Goal: Entertainment & Leisure: Browse casually

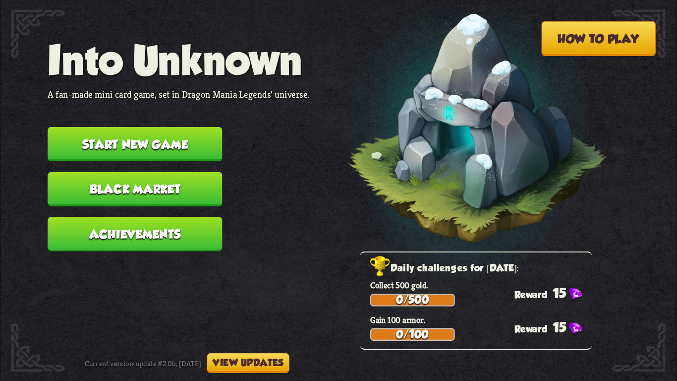
click at [152, 137] on button "Start new game" at bounding box center [135, 144] width 175 height 34
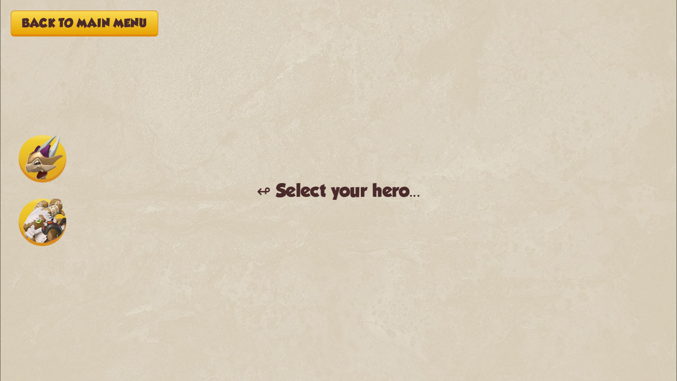
click at [44, 154] on img at bounding box center [43, 159] width 48 height 48
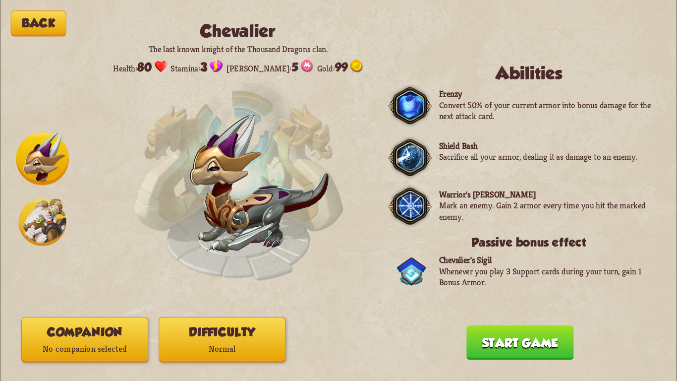
click at [37, 207] on img at bounding box center [43, 222] width 48 height 48
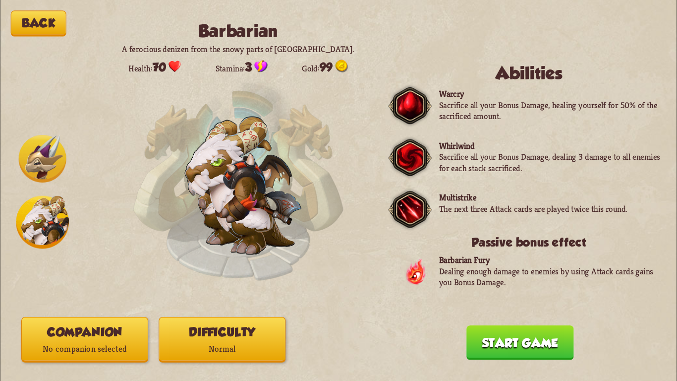
click at [49, 171] on img at bounding box center [43, 159] width 48 height 48
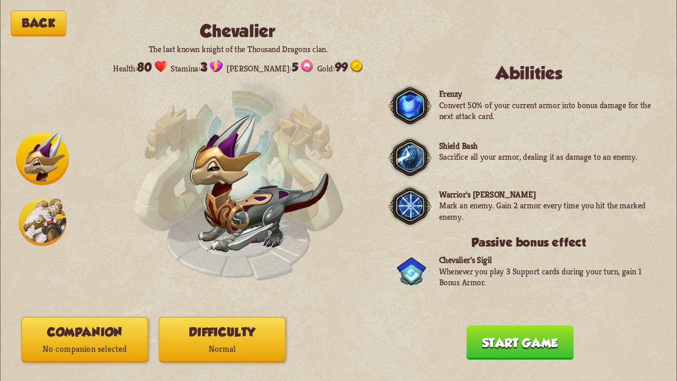
click at [50, 223] on img at bounding box center [43, 222] width 48 height 48
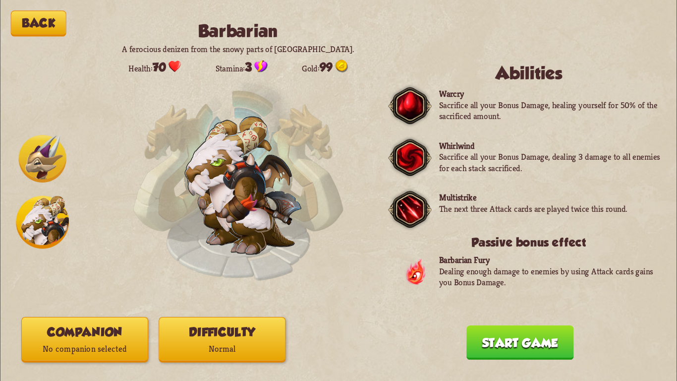
click at [52, 146] on img at bounding box center [43, 159] width 48 height 48
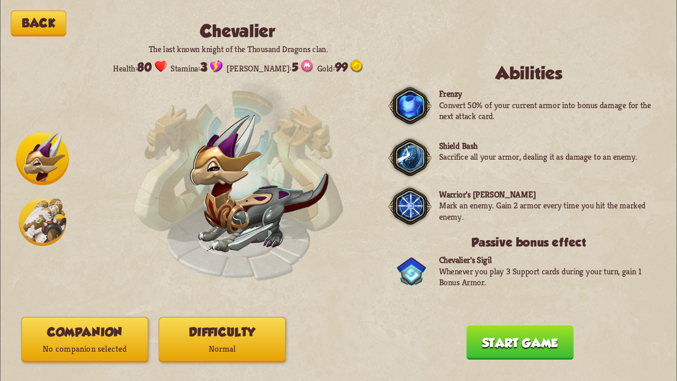
click at [39, 210] on img at bounding box center [43, 222] width 48 height 48
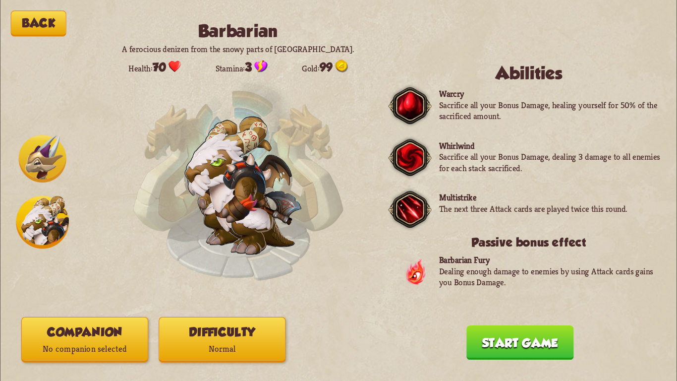
click at [40, 152] on img at bounding box center [43, 159] width 48 height 48
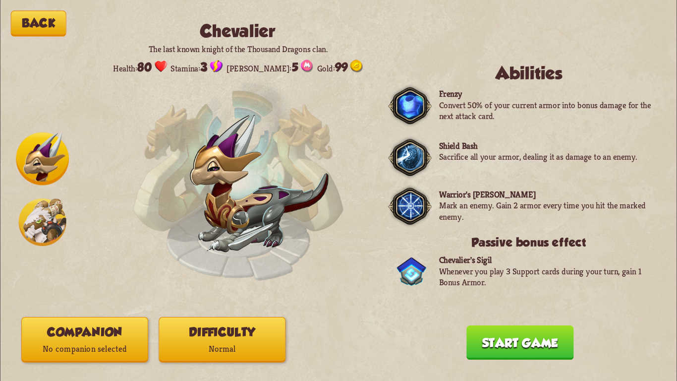
click at [491, 343] on button "Start game" at bounding box center [521, 342] width 108 height 34
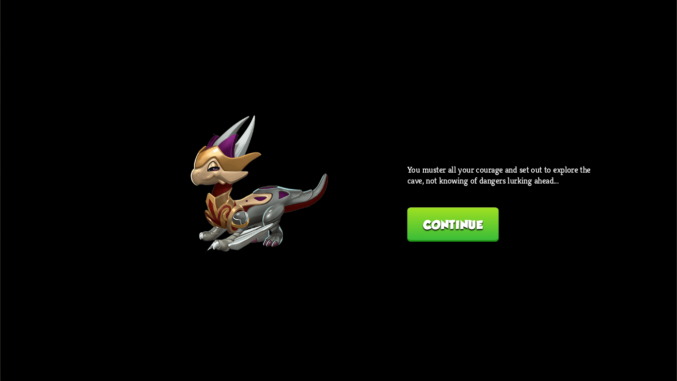
click at [446, 223] on button "Continue" at bounding box center [454, 224] width 92 height 34
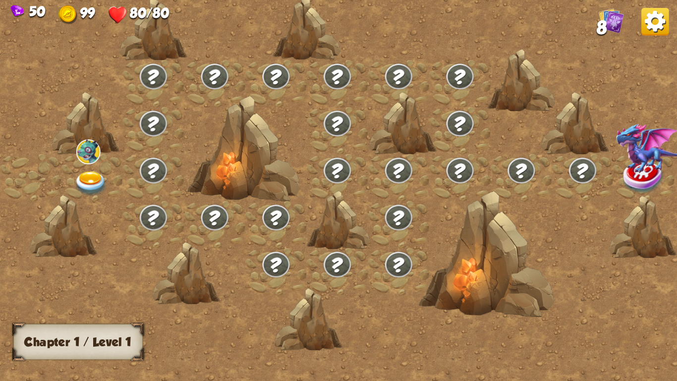
click at [91, 177] on img at bounding box center [91, 183] width 34 height 25
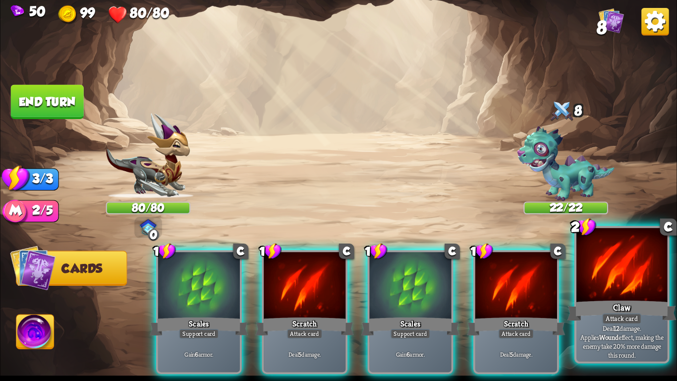
click at [588, 288] on div at bounding box center [622, 266] width 91 height 77
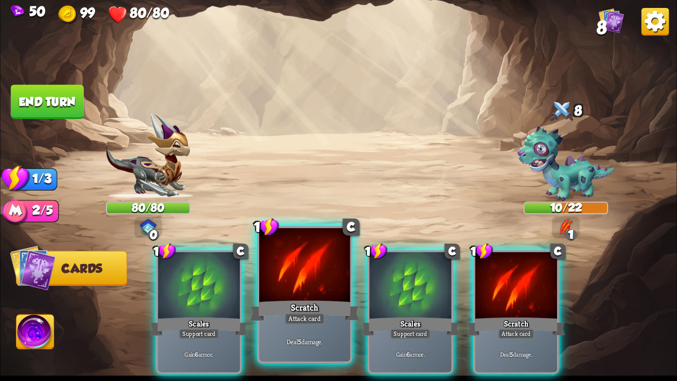
click at [316, 267] on div at bounding box center [304, 266] width 91 height 77
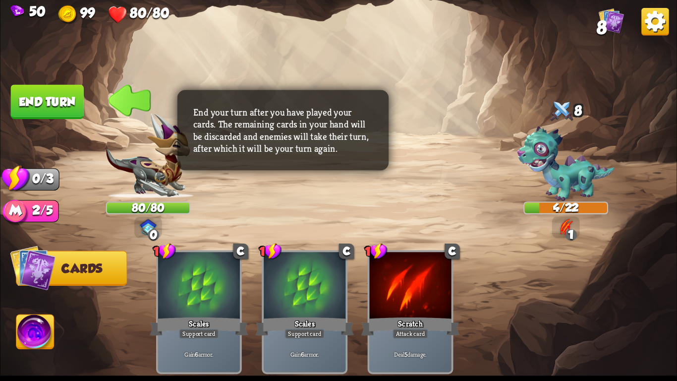
click at [56, 88] on button "End turn" at bounding box center [47, 102] width 73 height 34
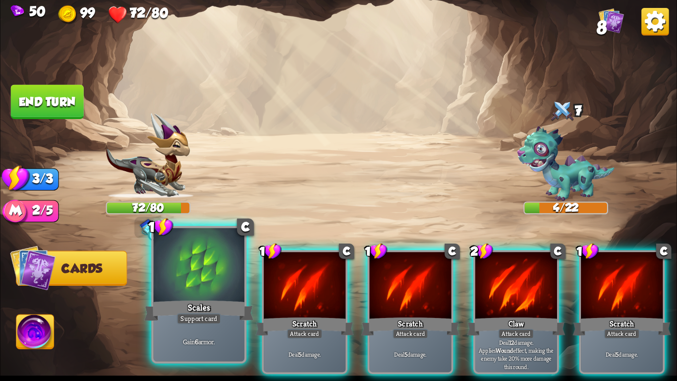
click at [229, 300] on div "Scales" at bounding box center [198, 310] width 109 height 24
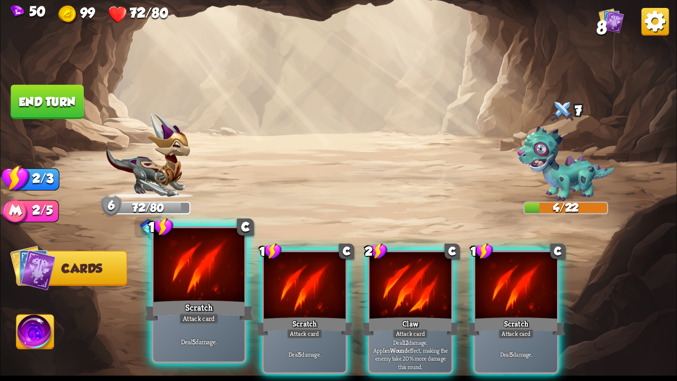
click at [187, 257] on div at bounding box center [199, 266] width 91 height 77
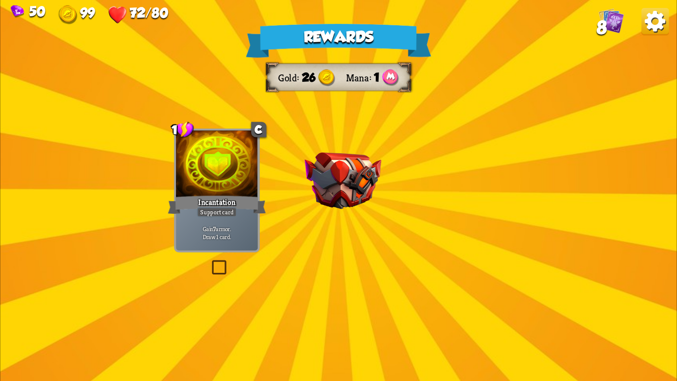
click at [346, 179] on img at bounding box center [343, 180] width 77 height 57
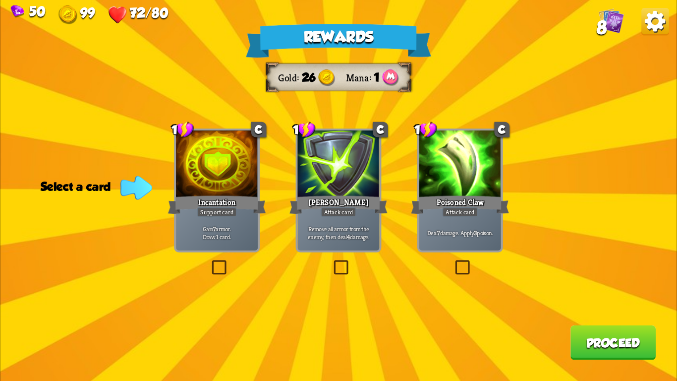
click at [351, 220] on div "Remove all armor from the enemy, then deal 4 damage." at bounding box center [338, 233] width 82 height 36
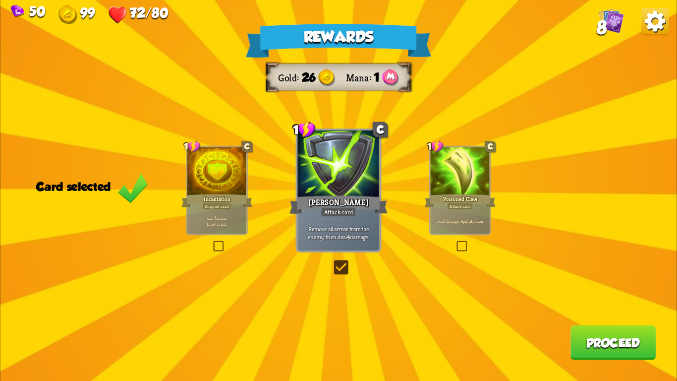
click at [620, 349] on button "Proceed" at bounding box center [613, 342] width 85 height 34
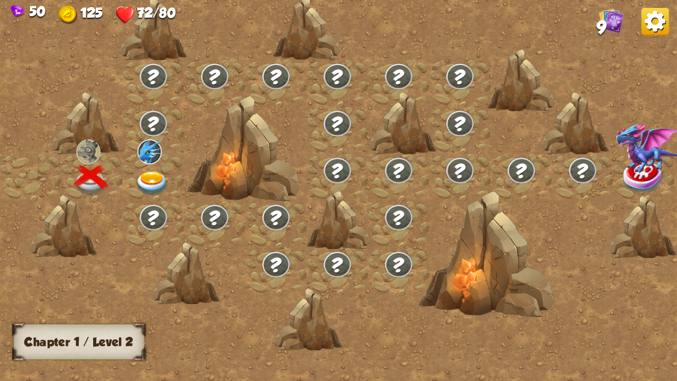
click at [153, 178] on img at bounding box center [152, 183] width 34 height 25
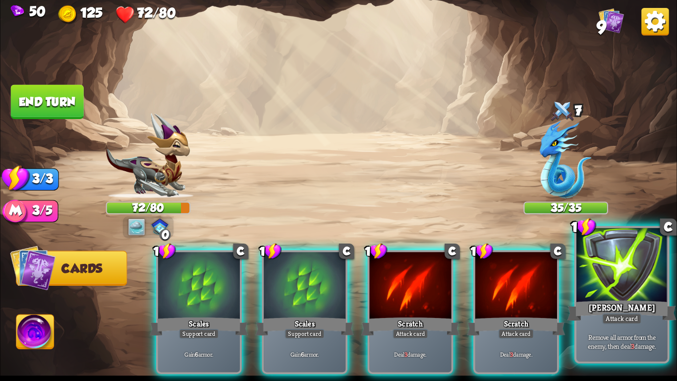
click at [602, 325] on div "Remove all armor from the enemy, then deal 3 damage." at bounding box center [622, 342] width 91 height 40
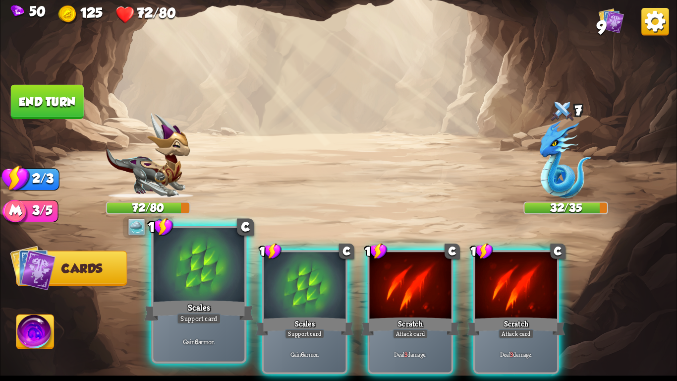
click at [232, 287] on div at bounding box center [199, 266] width 91 height 77
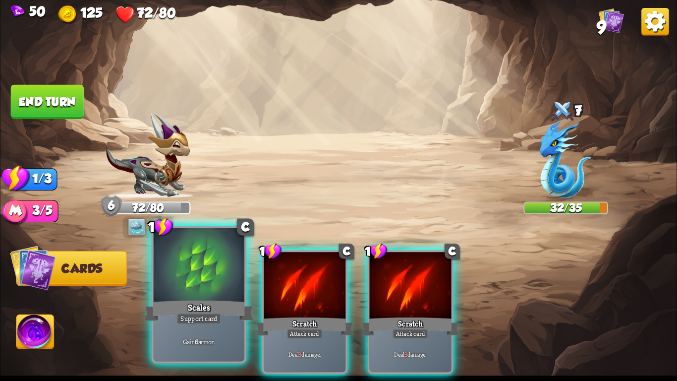
click at [229, 288] on div at bounding box center [199, 266] width 91 height 77
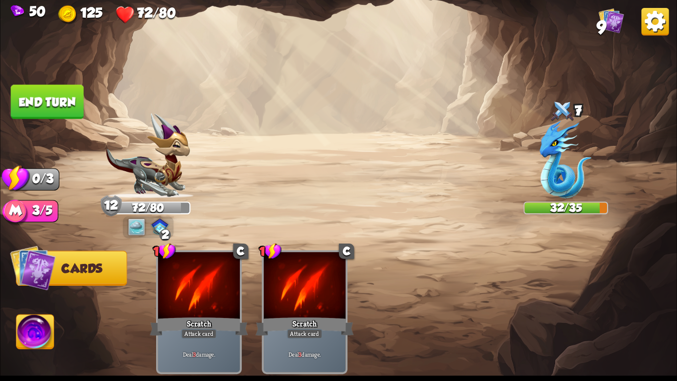
click at [59, 90] on button "End turn" at bounding box center [47, 102] width 73 height 34
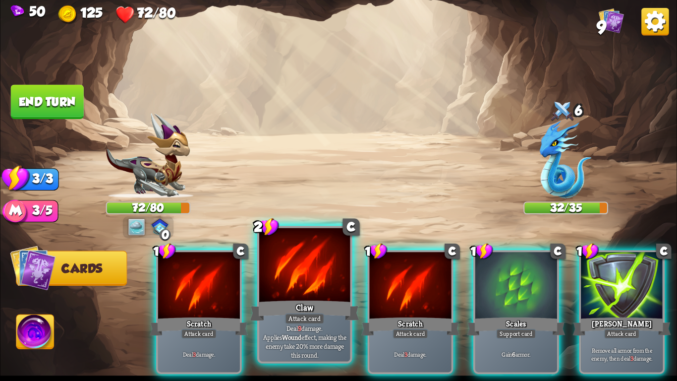
click at [296, 288] on div at bounding box center [304, 266] width 91 height 77
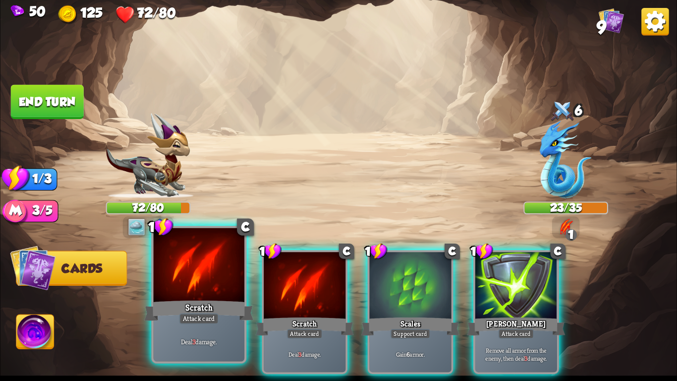
click at [240, 272] on div at bounding box center [199, 266] width 91 height 77
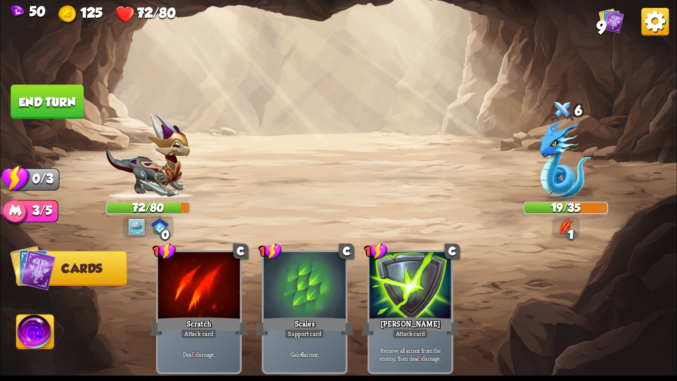
click at [39, 90] on button "End turn" at bounding box center [47, 102] width 73 height 34
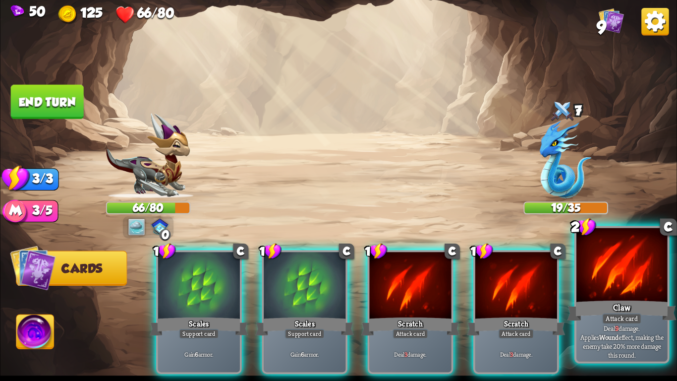
click at [603, 294] on div at bounding box center [622, 266] width 91 height 77
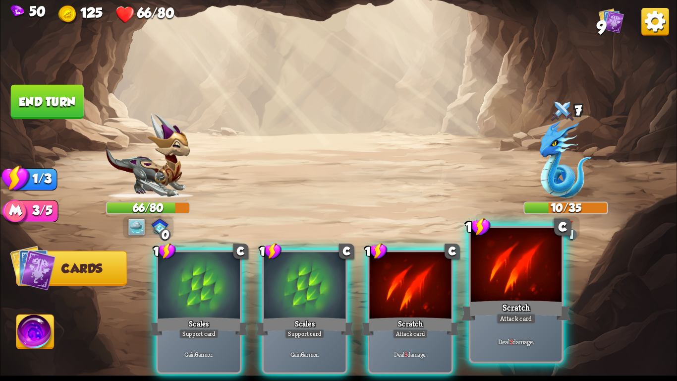
click at [481, 312] on div "Scratch" at bounding box center [516, 310] width 109 height 24
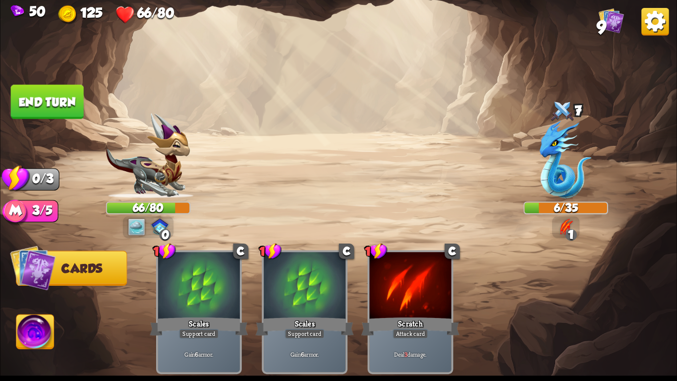
click at [55, 94] on button "End turn" at bounding box center [47, 102] width 73 height 34
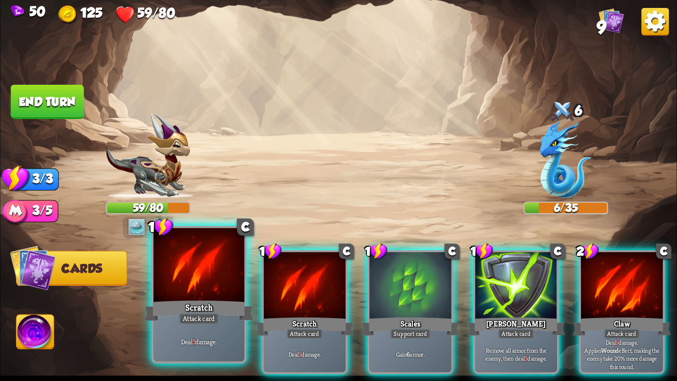
click at [191, 293] on div at bounding box center [199, 266] width 91 height 77
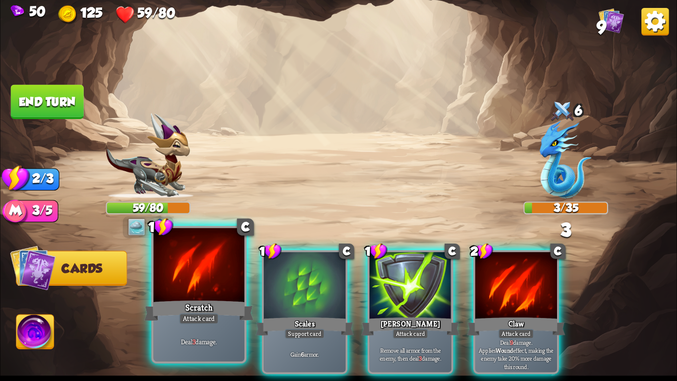
click at [184, 294] on div at bounding box center [199, 266] width 91 height 77
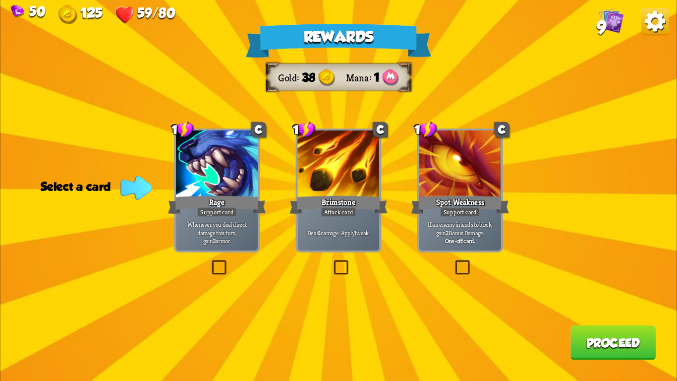
click at [330, 221] on div "Deal 6 damage. Apply 1 weak." at bounding box center [338, 233] width 82 height 36
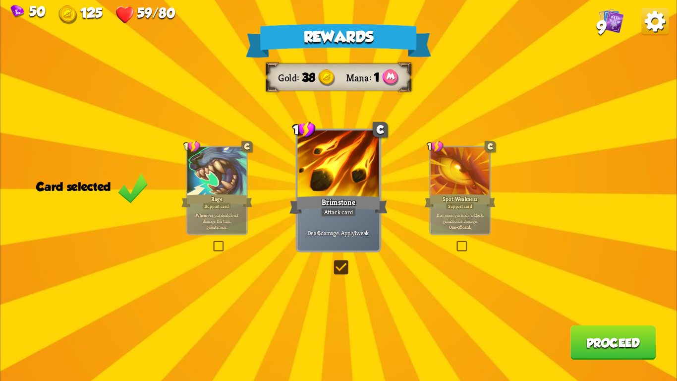
click at [585, 347] on button "Proceed" at bounding box center [613, 342] width 85 height 34
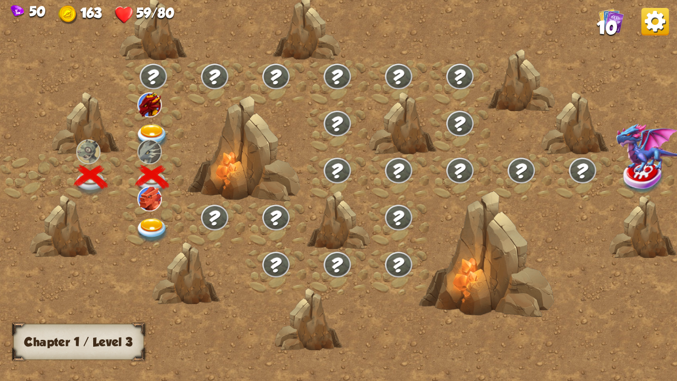
click at [150, 130] on img at bounding box center [152, 136] width 34 height 25
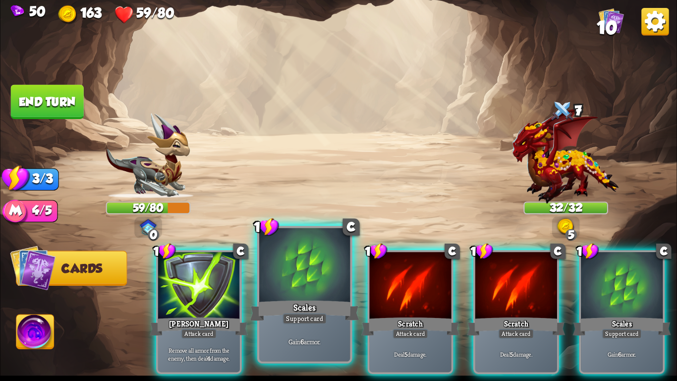
click at [299, 324] on div "Gain 6 armor." at bounding box center [304, 342] width 91 height 40
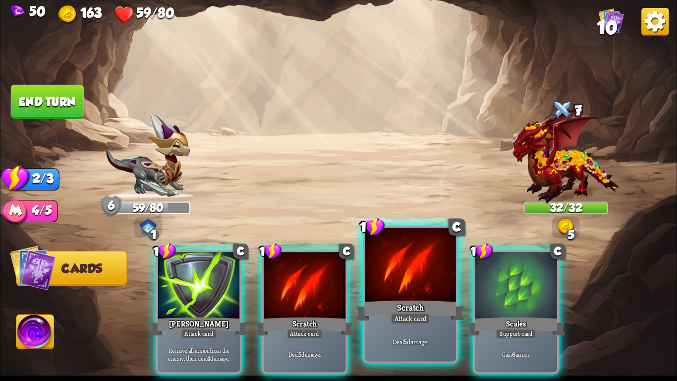
click at [385, 321] on div "Scratch" at bounding box center [410, 310] width 109 height 24
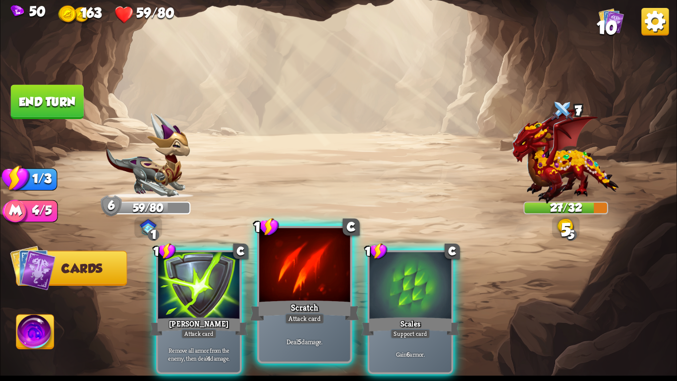
click at [323, 330] on div "Deal 5 damage." at bounding box center [304, 342] width 91 height 40
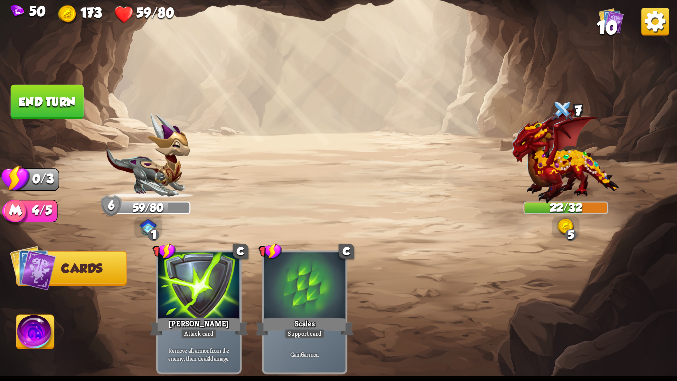
click at [46, 93] on button "End turn" at bounding box center [47, 102] width 73 height 34
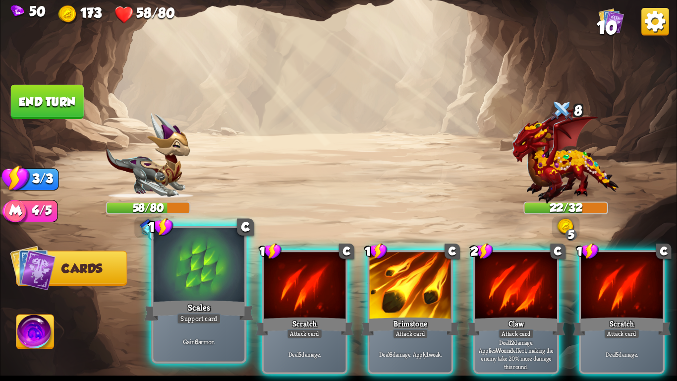
click at [234, 313] on div "Scales" at bounding box center [198, 310] width 109 height 24
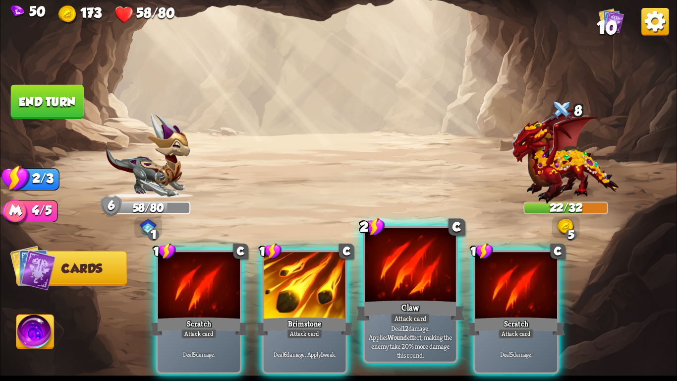
click at [410, 322] on div "Attack card" at bounding box center [411, 318] width 40 height 11
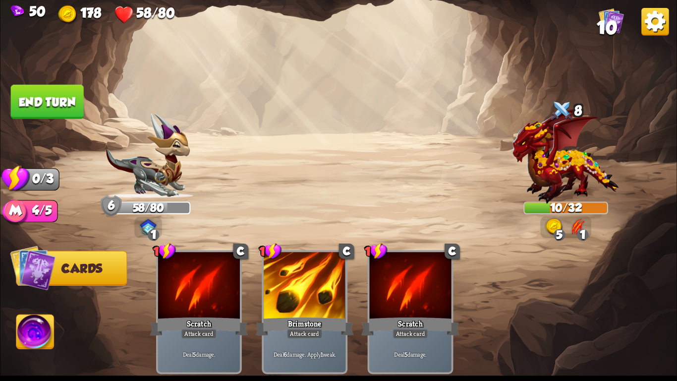
click at [56, 98] on button "End turn" at bounding box center [47, 102] width 73 height 34
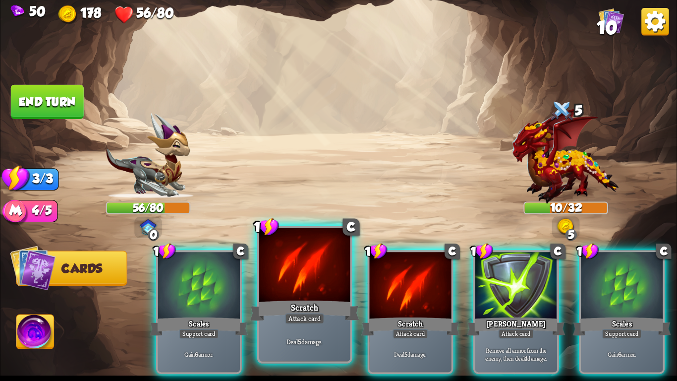
click at [303, 263] on div at bounding box center [304, 266] width 91 height 77
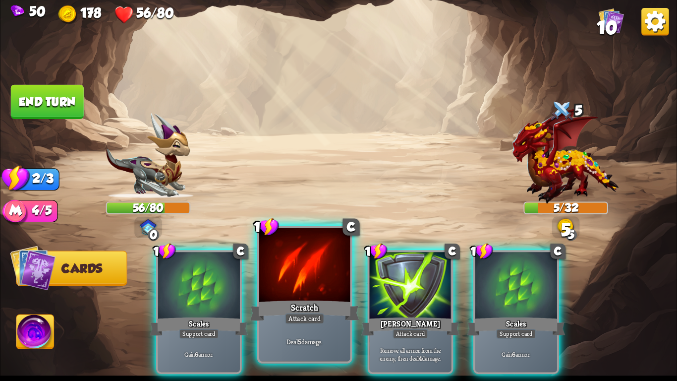
click at [304, 265] on div at bounding box center [304, 266] width 91 height 77
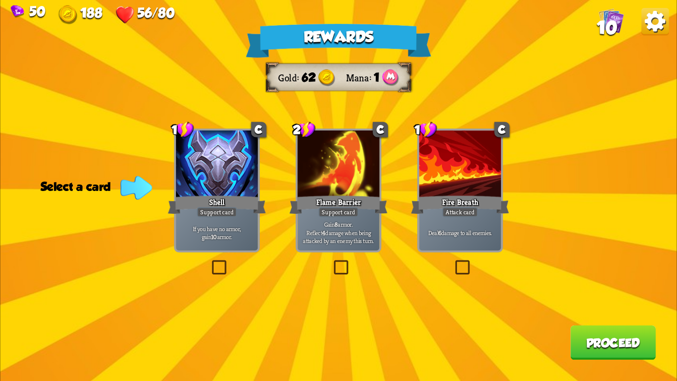
click at [455, 208] on div "Attack card" at bounding box center [460, 212] width 36 height 10
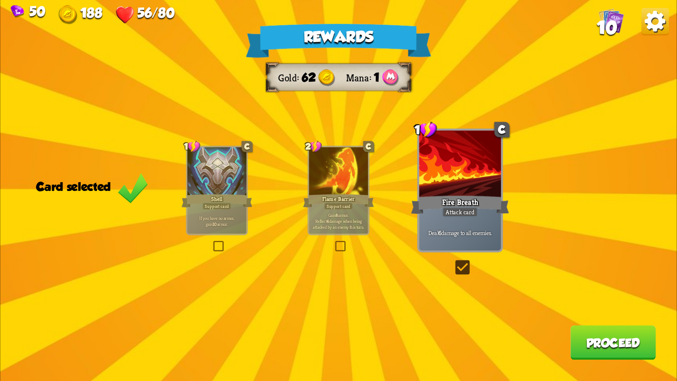
click at [325, 196] on div "Flame Barrier" at bounding box center [338, 201] width 71 height 16
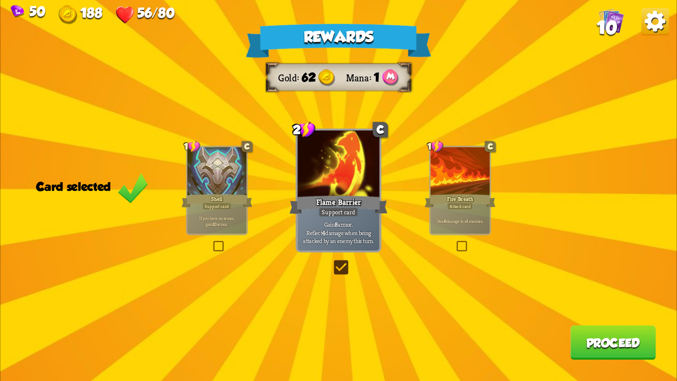
click at [452, 206] on div "Attack card" at bounding box center [460, 205] width 26 height 7
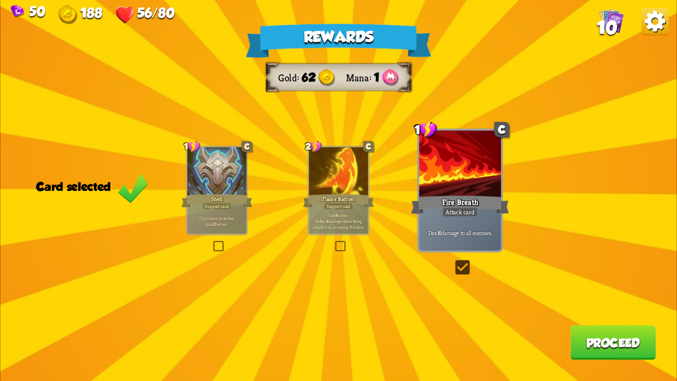
click at [635, 342] on button "Proceed" at bounding box center [613, 342] width 85 height 34
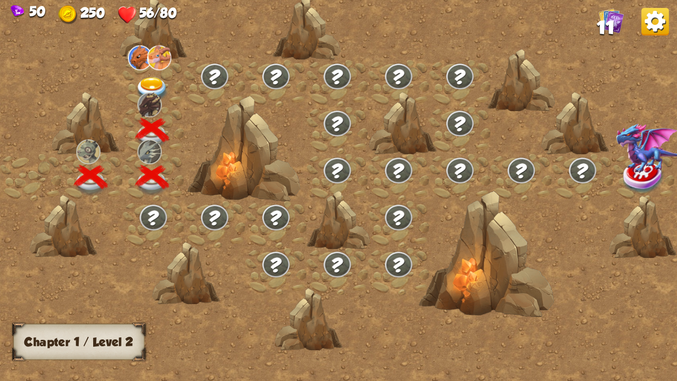
click at [606, 20] on span "11" at bounding box center [606, 27] width 18 height 21
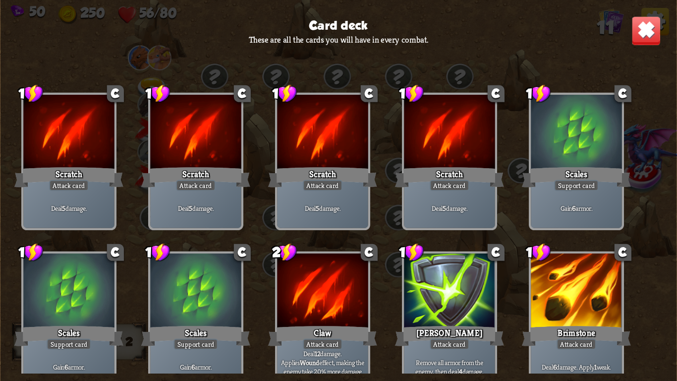
click at [650, 26] on img at bounding box center [647, 31] width 30 height 30
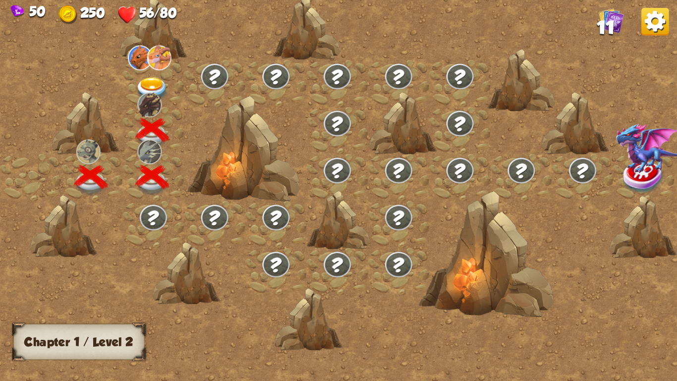
click at [143, 82] on img at bounding box center [152, 89] width 34 height 25
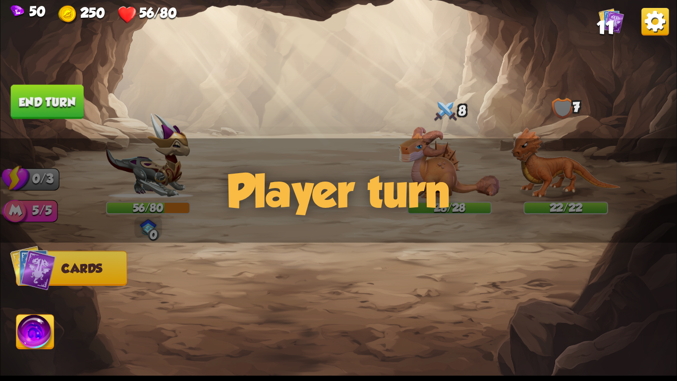
click at [159, 161] on div "Select an enemy to attack... You don't have enough stamina to play that card...…" at bounding box center [338, 190] width 677 height 381
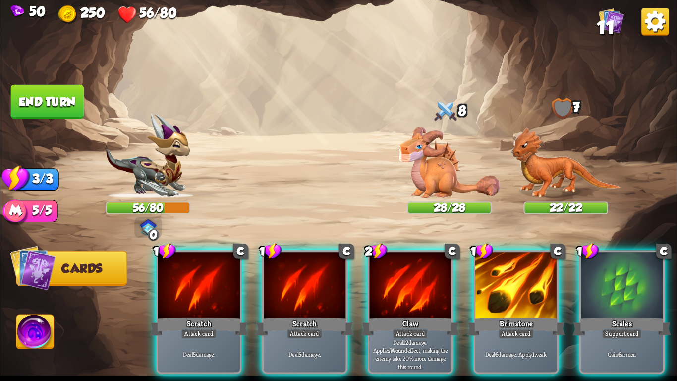
click at [162, 173] on img at bounding box center [148, 155] width 84 height 85
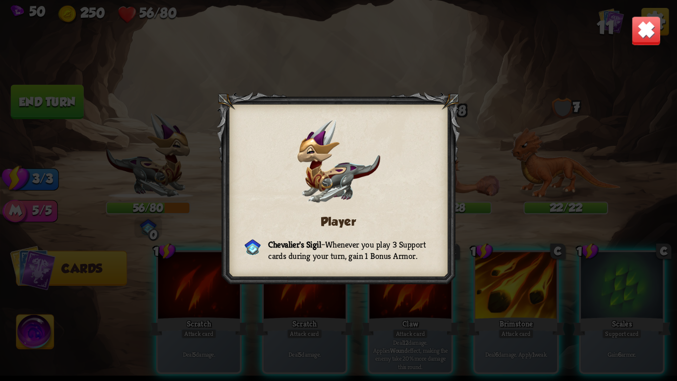
click at [271, 156] on div at bounding box center [338, 190] width 243 height 197
click at [640, 36] on img at bounding box center [647, 31] width 30 height 30
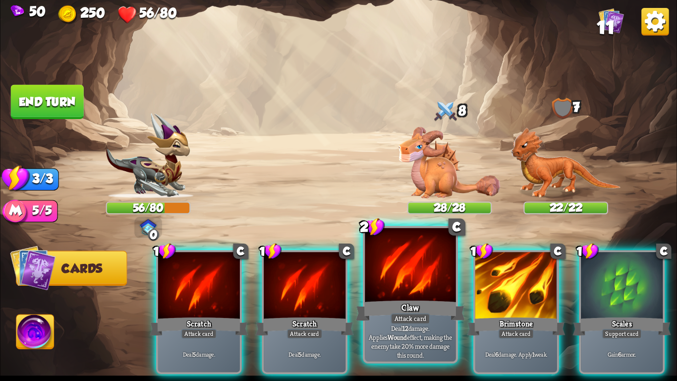
click at [428, 316] on div "Attack card" at bounding box center [411, 318] width 40 height 11
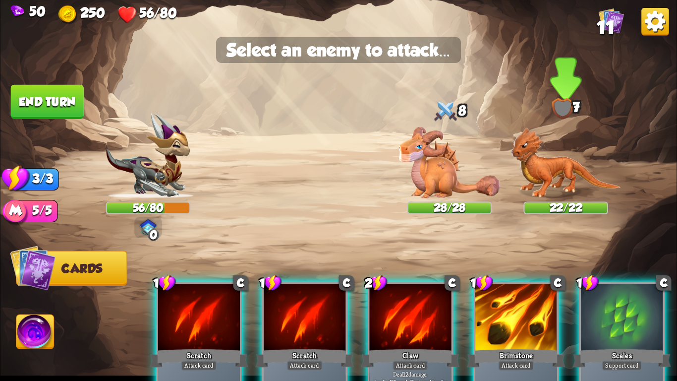
click at [537, 164] on img at bounding box center [566, 162] width 110 height 71
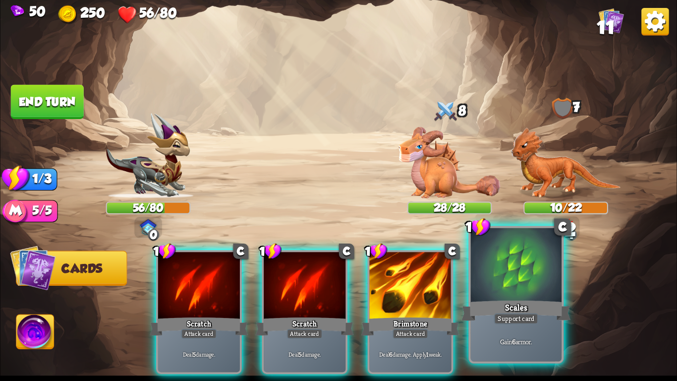
click at [538, 318] on div "Scales" at bounding box center [516, 310] width 109 height 24
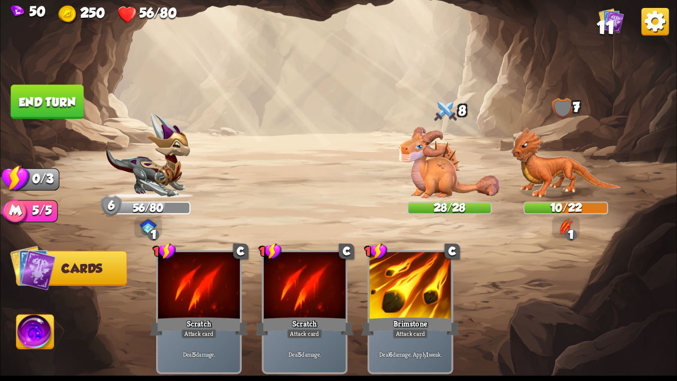
click at [66, 94] on button "End turn" at bounding box center [47, 102] width 73 height 34
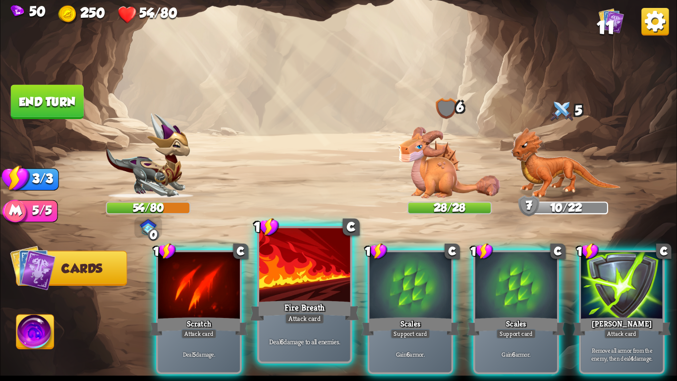
click at [319, 334] on div "Deal 6 damage to all enemies." at bounding box center [304, 342] width 91 height 40
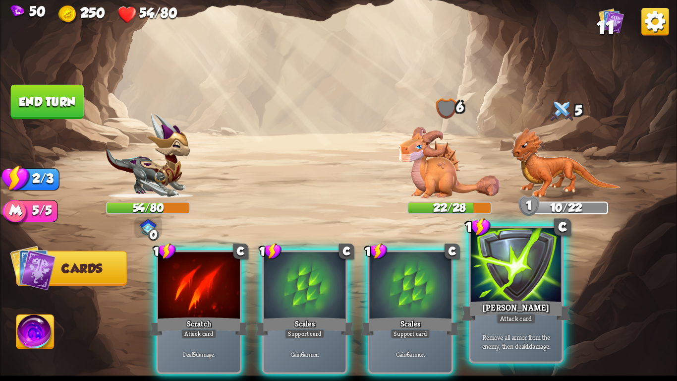
click at [557, 290] on div at bounding box center [516, 266] width 91 height 77
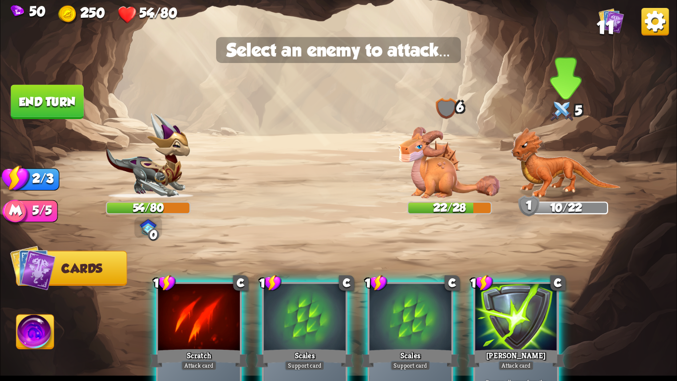
click at [533, 164] on img at bounding box center [566, 162] width 110 height 71
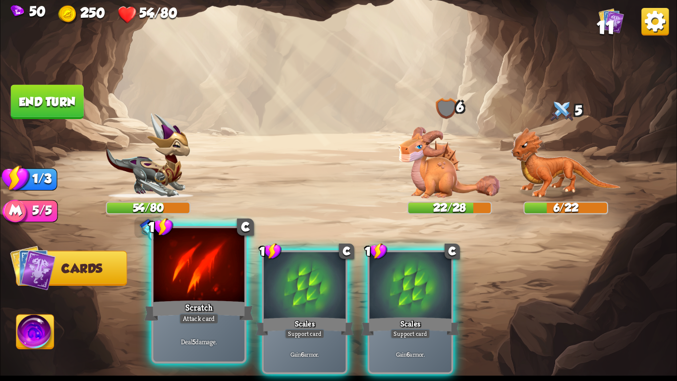
click at [180, 316] on div "Attack card" at bounding box center [199, 318] width 40 height 11
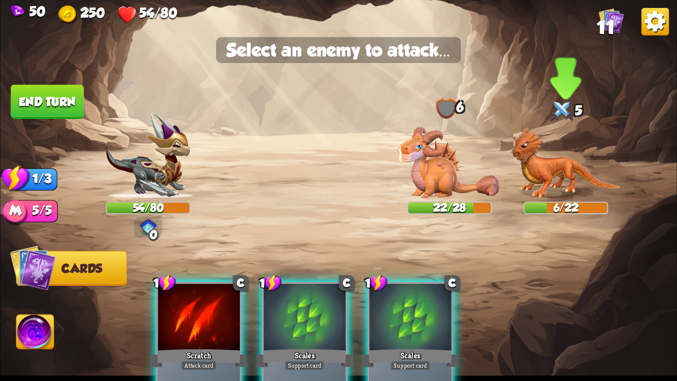
click at [560, 155] on img at bounding box center [566, 162] width 110 height 71
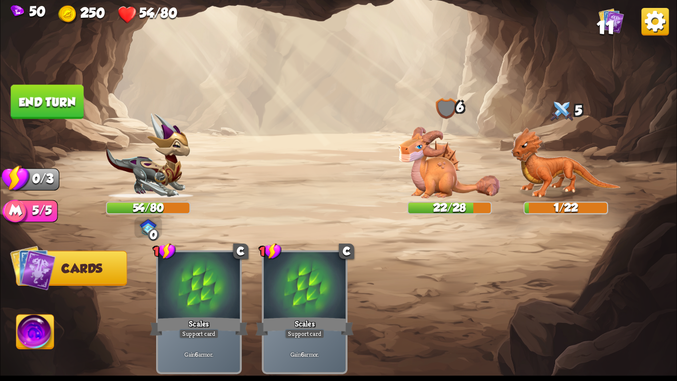
click at [63, 86] on button "End turn" at bounding box center [47, 102] width 73 height 34
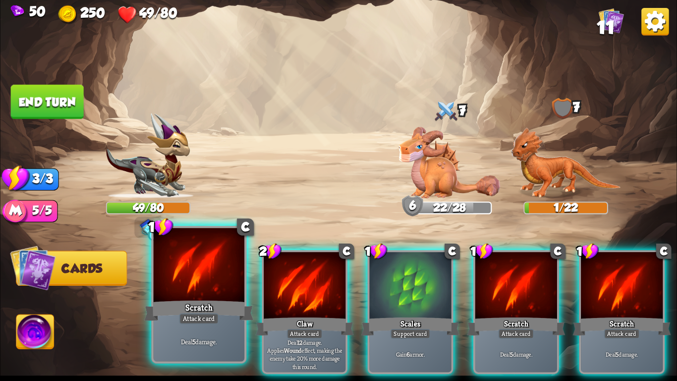
click at [222, 266] on div at bounding box center [199, 266] width 91 height 77
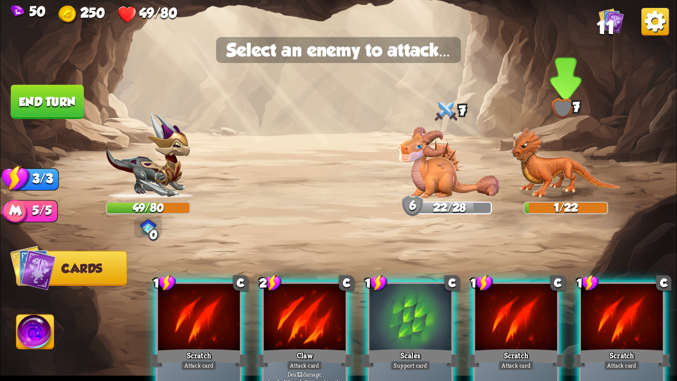
click at [543, 178] on img at bounding box center [566, 162] width 110 height 71
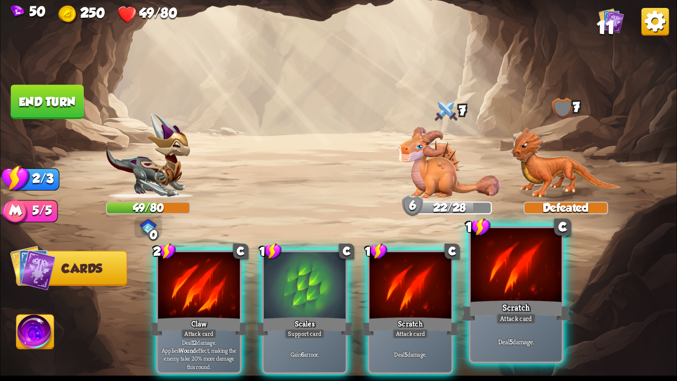
click at [491, 260] on div at bounding box center [516, 266] width 91 height 77
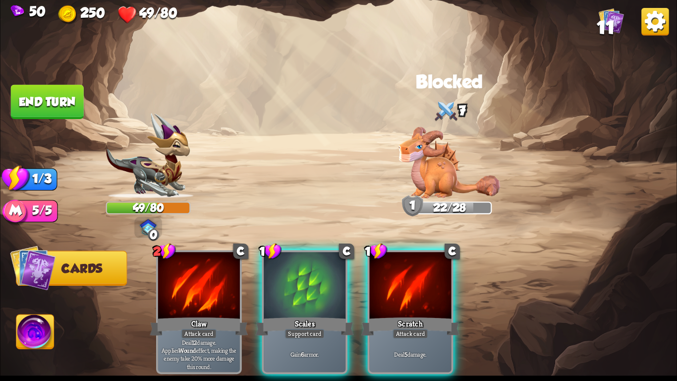
click at [435, 181] on img at bounding box center [450, 162] width 102 height 71
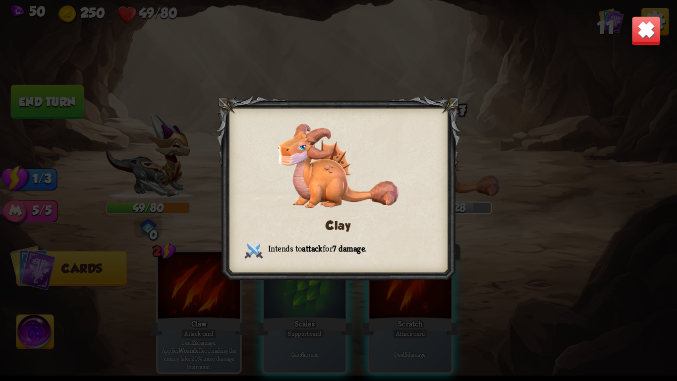
click at [437, 187] on div at bounding box center [338, 190] width 243 height 189
click at [584, 106] on div "Clay Intends to attack for 7 damage ." at bounding box center [338, 190] width 677 height 381
click at [636, 40] on img at bounding box center [647, 31] width 30 height 30
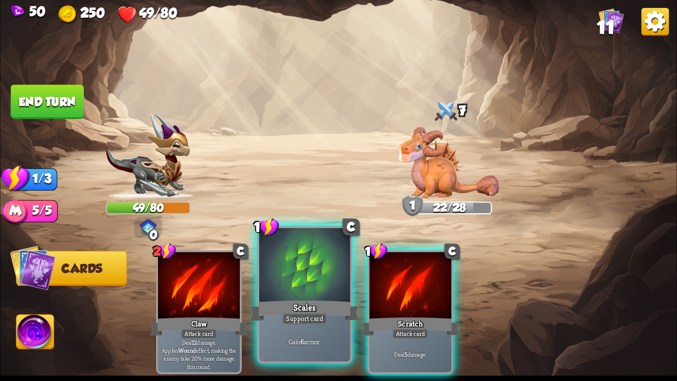
click at [342, 295] on div at bounding box center [304, 266] width 91 height 77
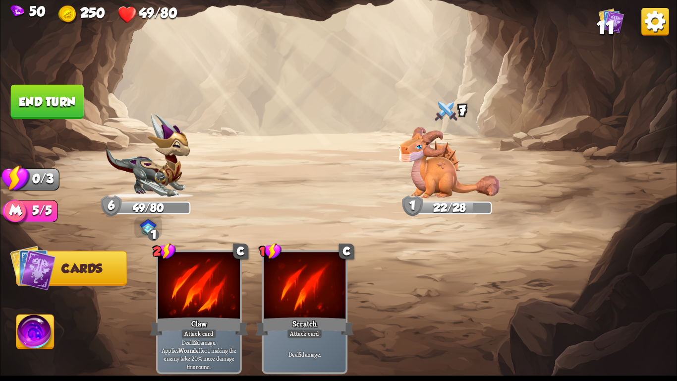
click at [47, 88] on button "End turn" at bounding box center [47, 102] width 73 height 34
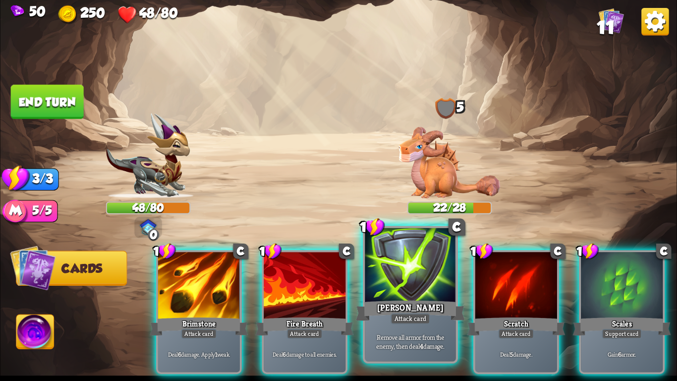
click at [400, 291] on div at bounding box center [410, 266] width 91 height 77
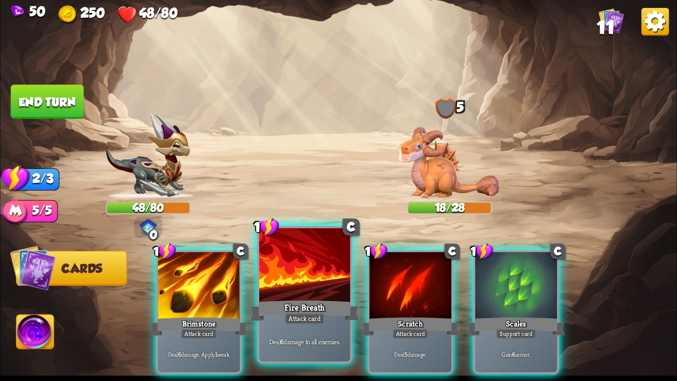
click at [329, 307] on div "Fire Breath" at bounding box center [304, 310] width 109 height 24
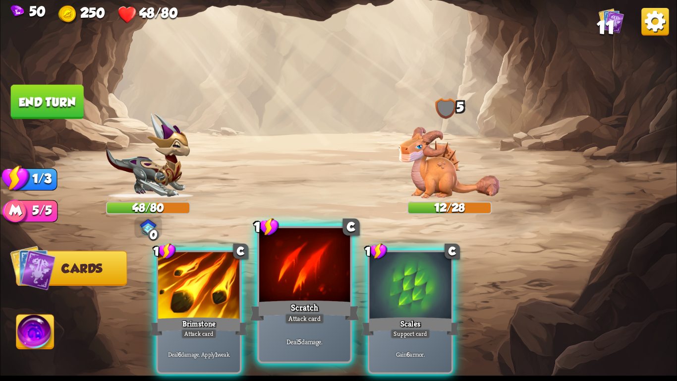
click at [326, 306] on div "Scratch" at bounding box center [304, 310] width 109 height 24
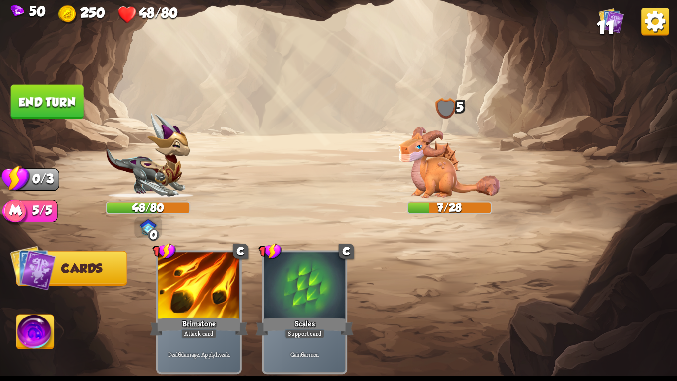
click at [63, 94] on button "End turn" at bounding box center [47, 102] width 73 height 34
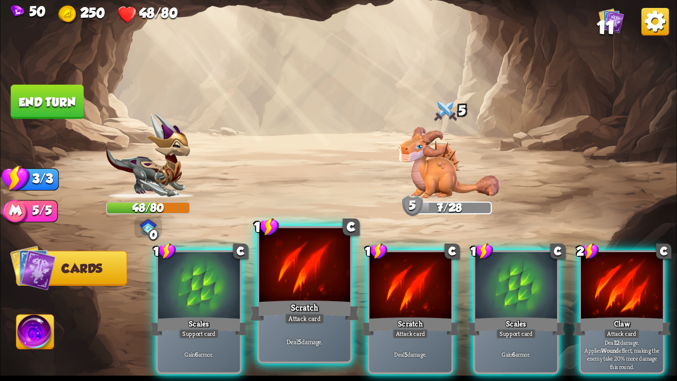
click at [295, 294] on div at bounding box center [304, 266] width 91 height 77
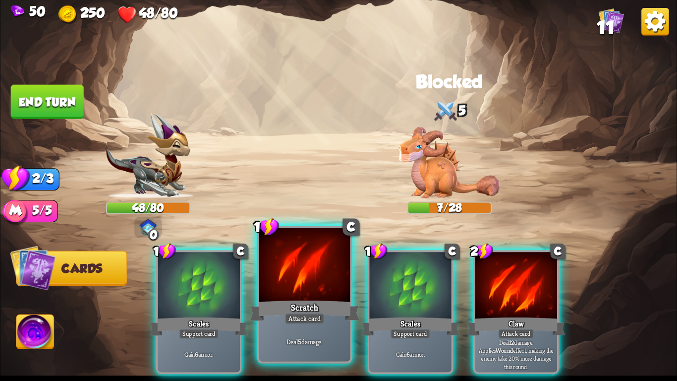
click at [293, 294] on div at bounding box center [304, 266] width 91 height 77
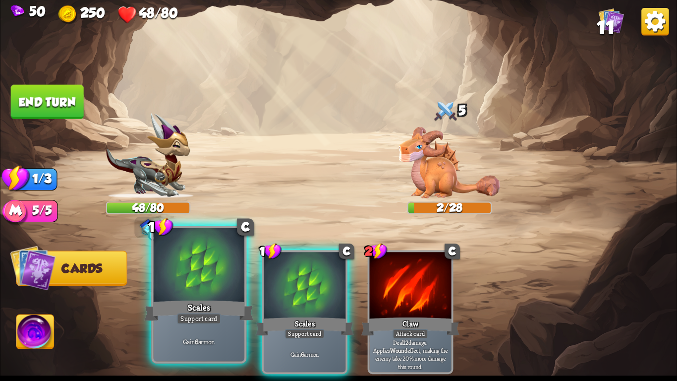
click at [236, 313] on div "Scales" at bounding box center [198, 310] width 109 height 24
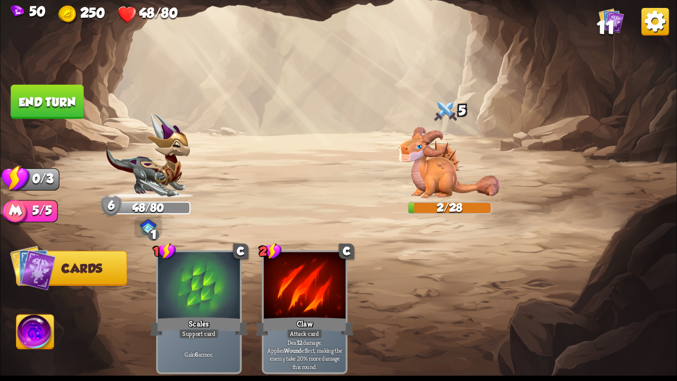
click at [49, 107] on button "End turn" at bounding box center [47, 102] width 73 height 34
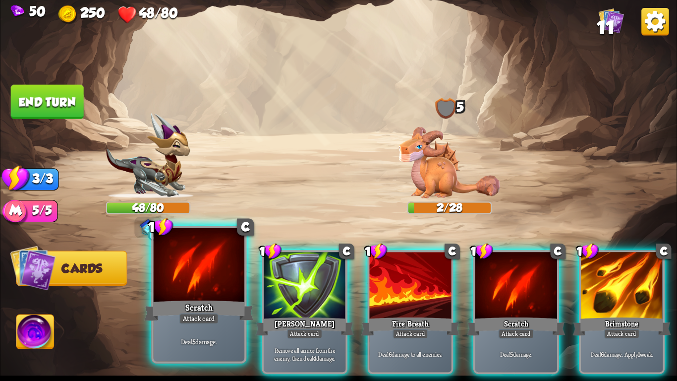
click at [189, 297] on div at bounding box center [199, 266] width 91 height 77
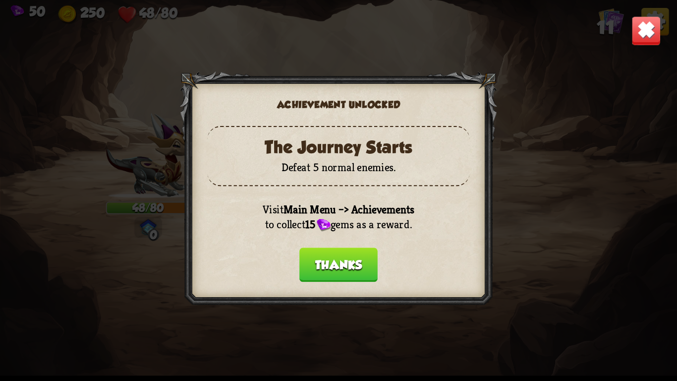
click at [331, 249] on button "Thanks" at bounding box center [338, 264] width 78 height 34
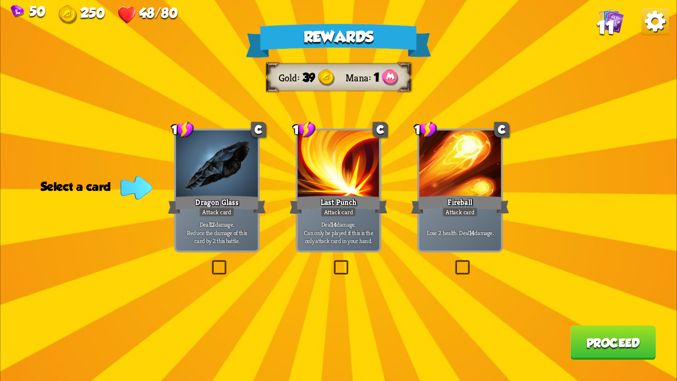
click at [334, 219] on div "Deal 14 damage. Can only be played if this is the only attack card in your hand." at bounding box center [338, 233] width 82 height 36
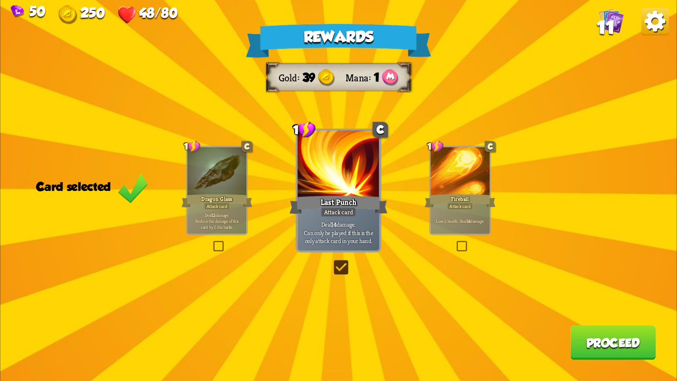
click at [639, 348] on button "Proceed" at bounding box center [613, 342] width 85 height 34
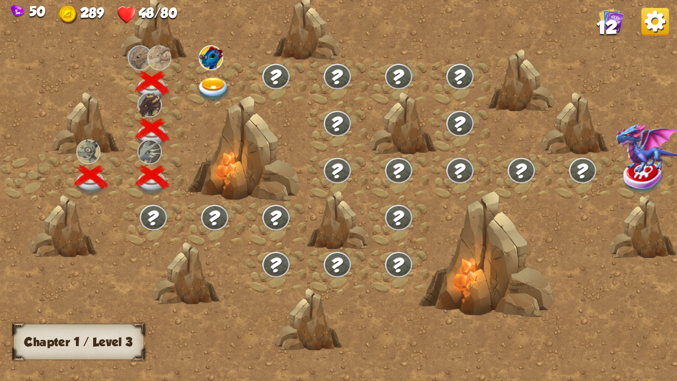
click at [211, 77] on img at bounding box center [214, 89] width 34 height 25
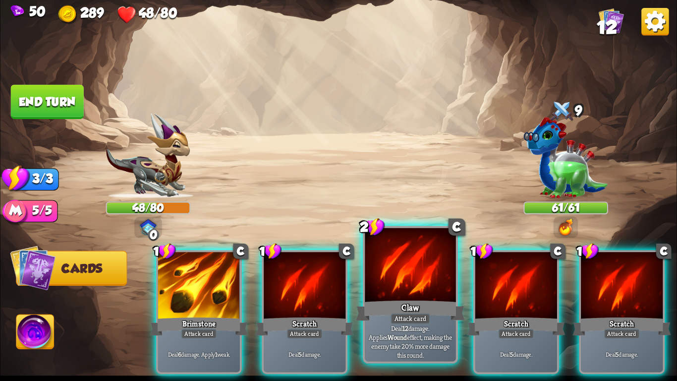
click at [416, 301] on div "Claw" at bounding box center [410, 310] width 109 height 24
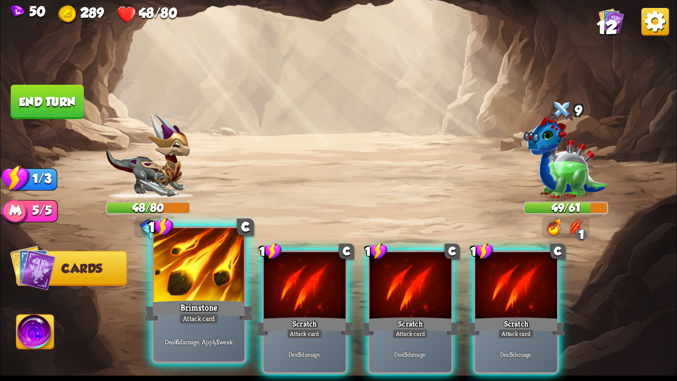
click at [219, 317] on div "Brimstone" at bounding box center [198, 310] width 109 height 24
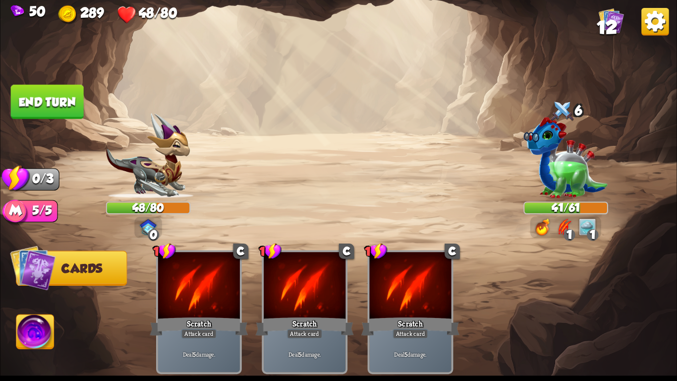
click at [43, 103] on button "End turn" at bounding box center [47, 102] width 73 height 34
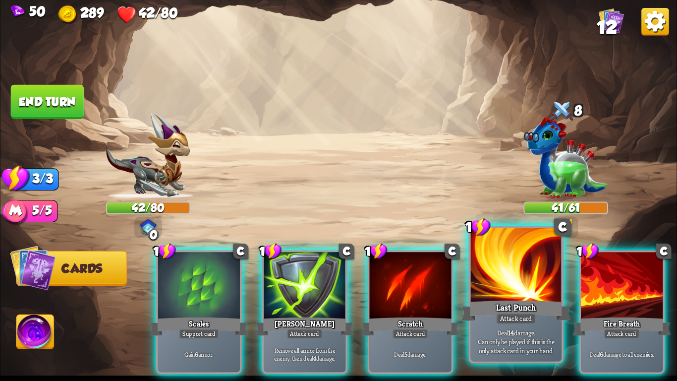
click at [530, 286] on div at bounding box center [516, 266] width 91 height 77
click at [507, 304] on div "Last Punch" at bounding box center [516, 310] width 109 height 24
click at [502, 280] on div at bounding box center [516, 266] width 91 height 77
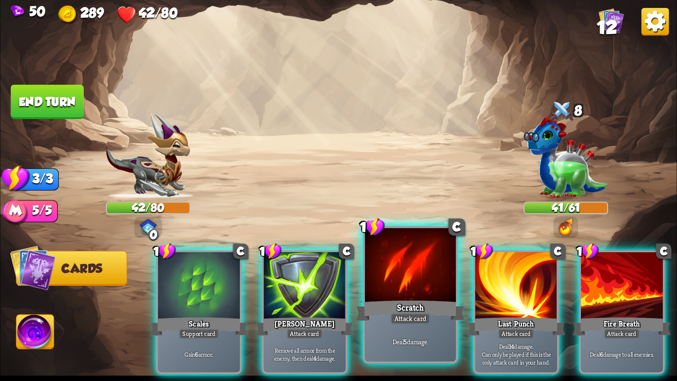
click at [428, 298] on div "Scratch" at bounding box center [410, 310] width 109 height 24
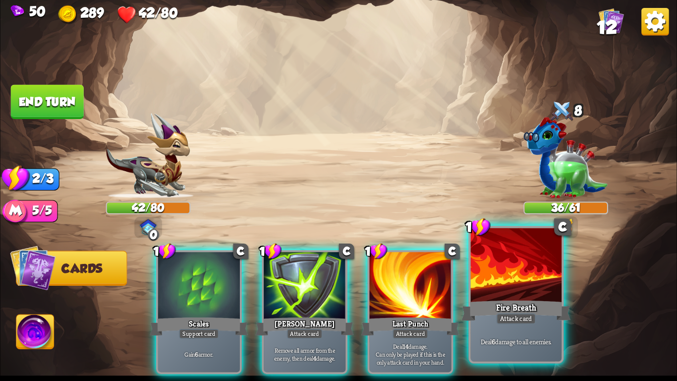
click at [538, 289] on div at bounding box center [516, 266] width 91 height 77
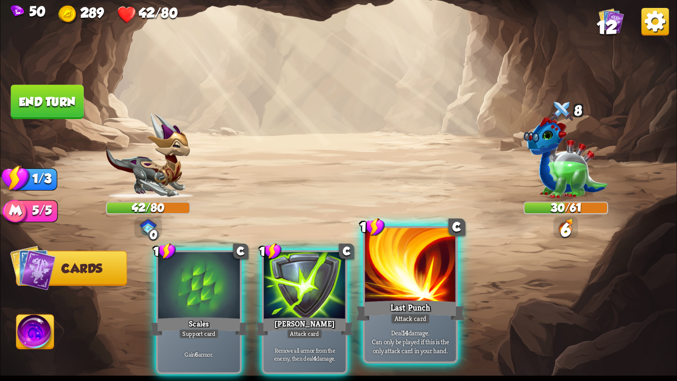
click at [436, 301] on div "Last Punch" at bounding box center [410, 310] width 109 height 24
click at [402, 292] on div at bounding box center [410, 266] width 91 height 77
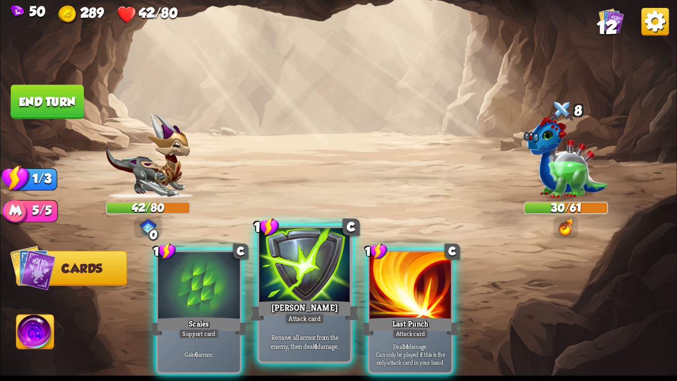
click at [308, 299] on div "[PERSON_NAME]" at bounding box center [304, 310] width 109 height 24
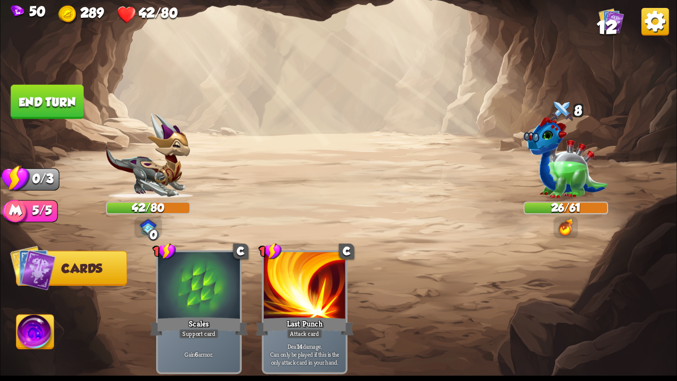
click at [35, 103] on button "End turn" at bounding box center [47, 102] width 73 height 34
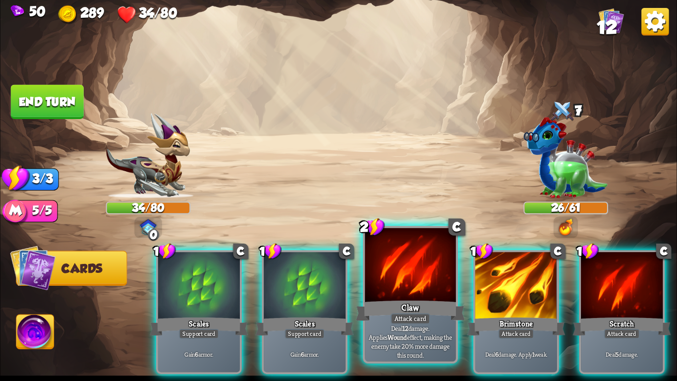
click at [444, 337] on p "Deal 12 damage. Applies Wound effect, making the enemy take 20% more damage thi…" at bounding box center [410, 341] width 86 height 36
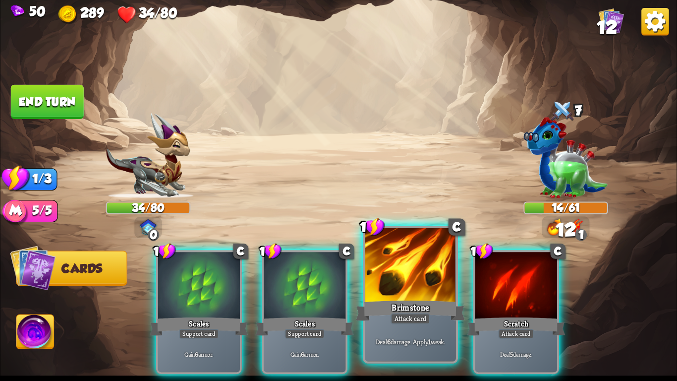
click at [439, 335] on div "Deal 6 damage. Apply 1 weak." at bounding box center [410, 342] width 91 height 40
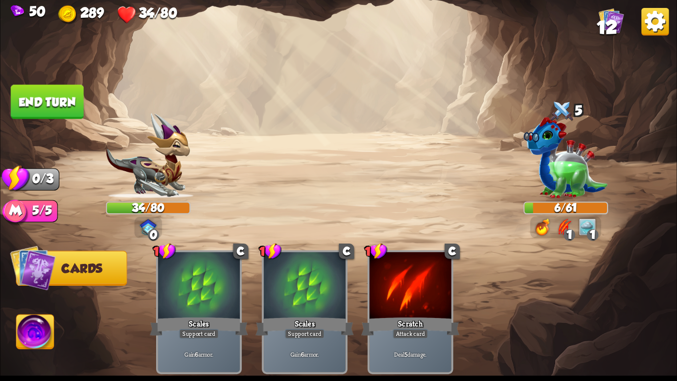
click at [50, 86] on button "End turn" at bounding box center [47, 102] width 73 height 34
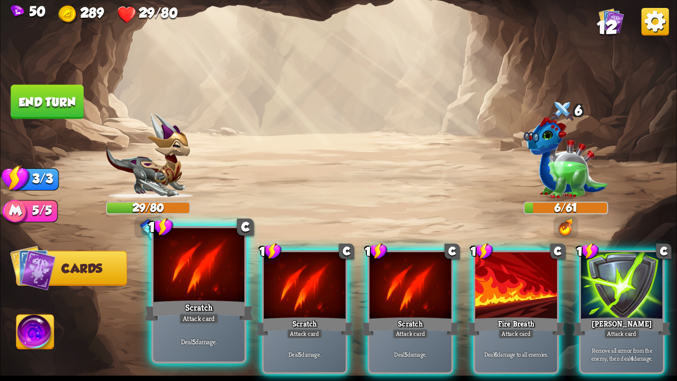
click at [161, 271] on div at bounding box center [199, 266] width 91 height 77
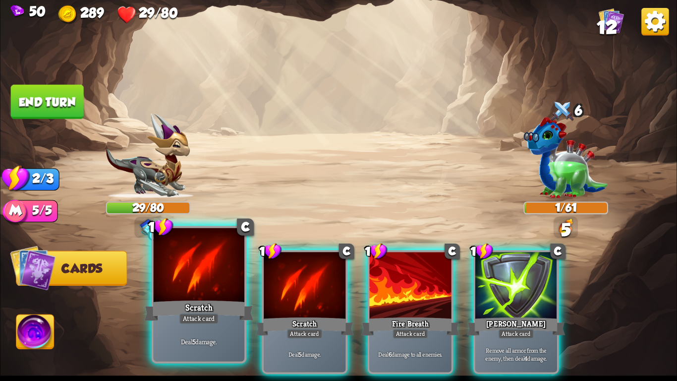
click at [165, 275] on div at bounding box center [199, 266] width 91 height 77
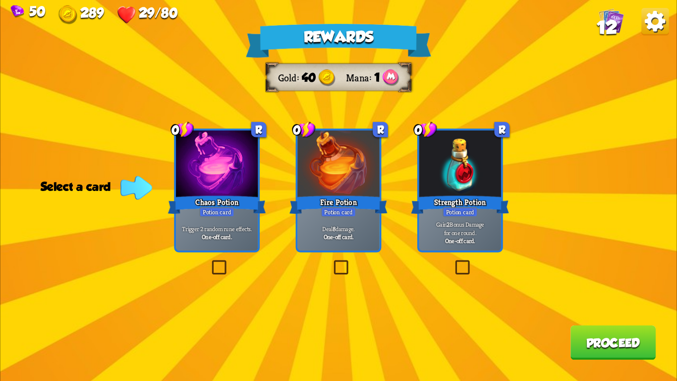
click at [240, 165] on div at bounding box center [217, 164] width 82 height 69
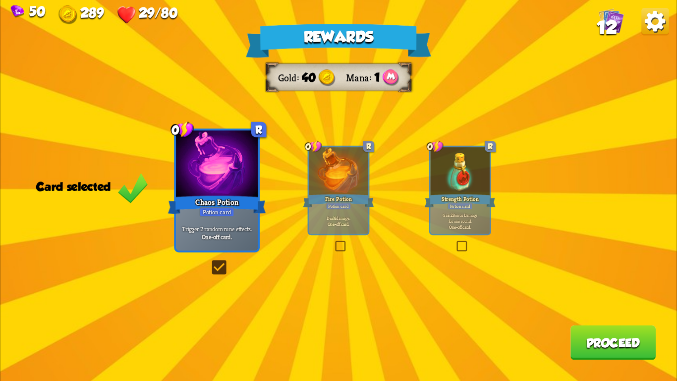
click at [585, 335] on button "Proceed" at bounding box center [613, 342] width 85 height 34
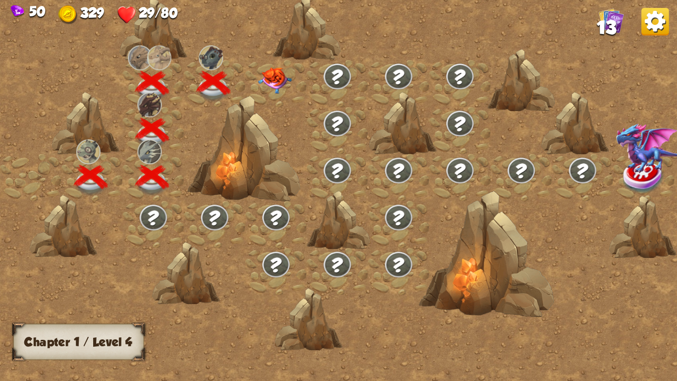
click at [270, 81] on img at bounding box center [275, 80] width 34 height 26
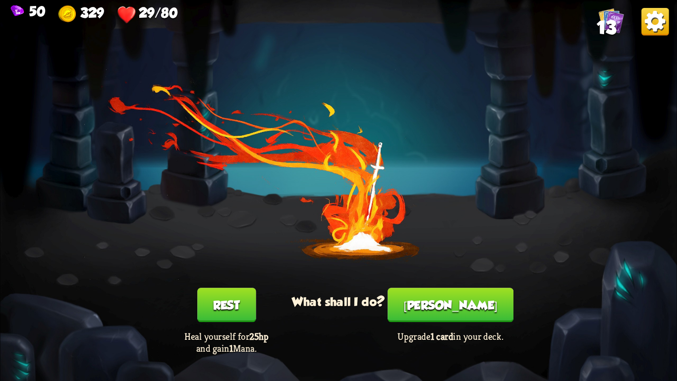
click at [223, 310] on button "Rest" at bounding box center [226, 305] width 59 height 34
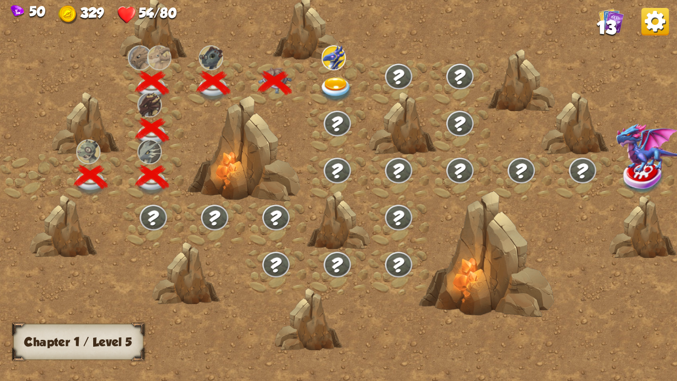
click at [338, 82] on img at bounding box center [337, 89] width 34 height 25
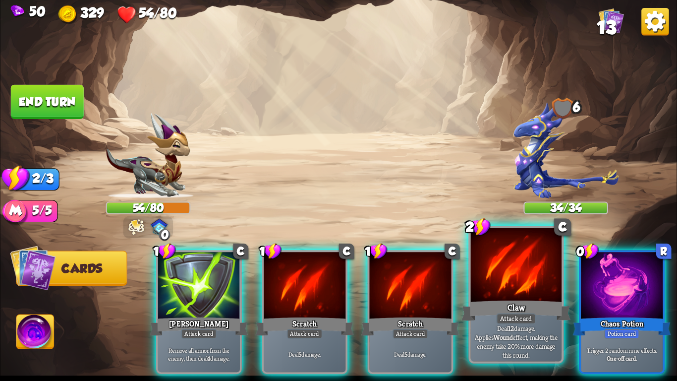
click at [519, 298] on div "Claw" at bounding box center [516, 310] width 109 height 24
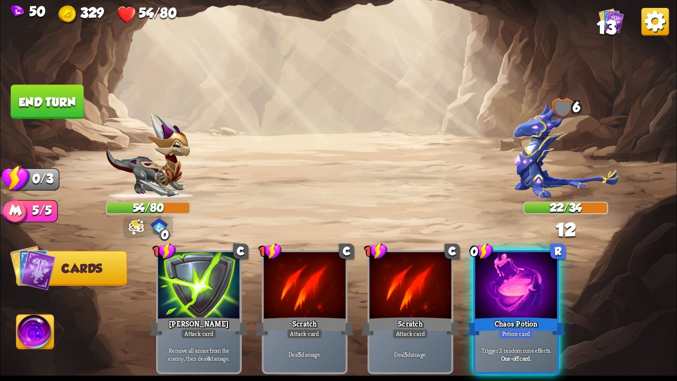
click at [519, 315] on div "Chaos Potion" at bounding box center [516, 326] width 98 height 22
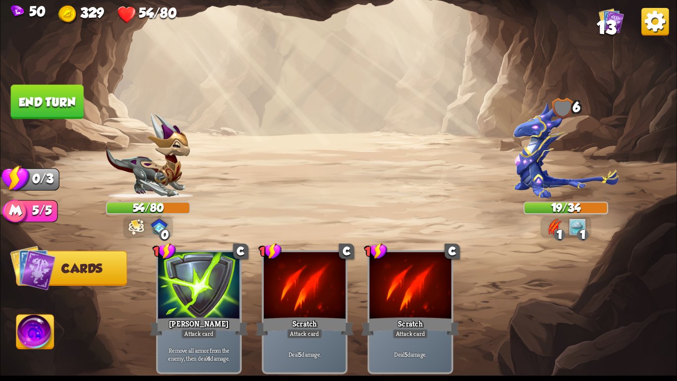
click at [32, 93] on button "End turn" at bounding box center [47, 102] width 73 height 34
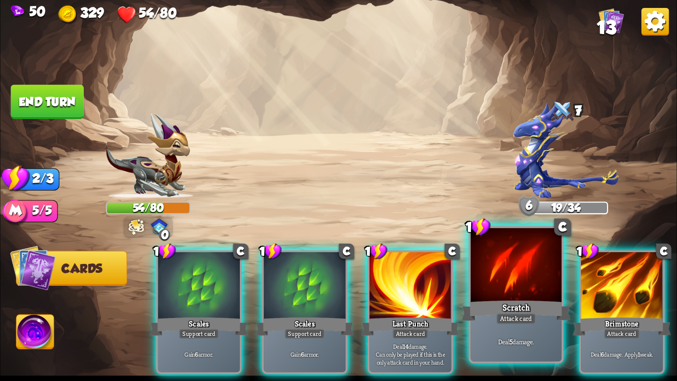
click at [527, 306] on div "Scratch" at bounding box center [516, 310] width 109 height 24
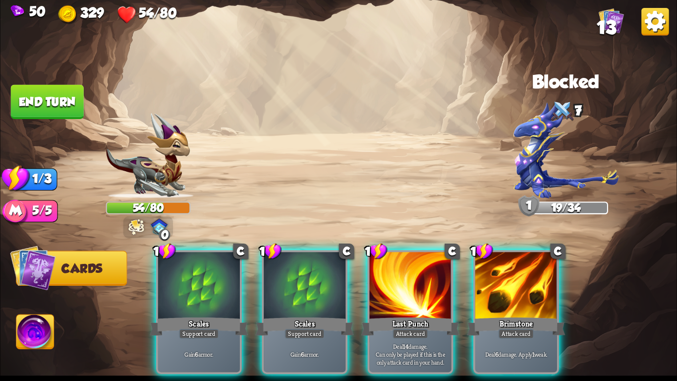
click at [527, 315] on div "Brimstone" at bounding box center [516, 326] width 98 height 22
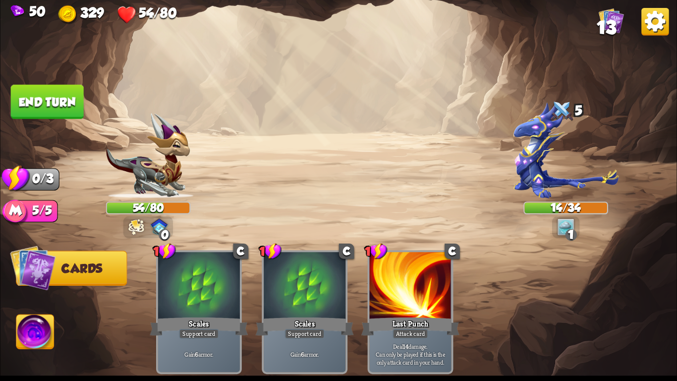
click at [69, 99] on button "End turn" at bounding box center [47, 102] width 73 height 34
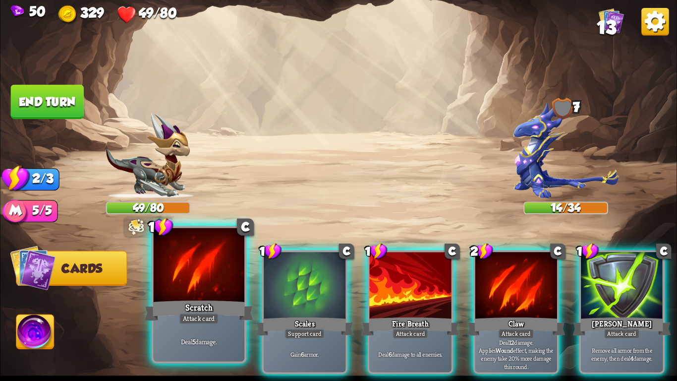
click at [201, 292] on div at bounding box center [199, 266] width 91 height 77
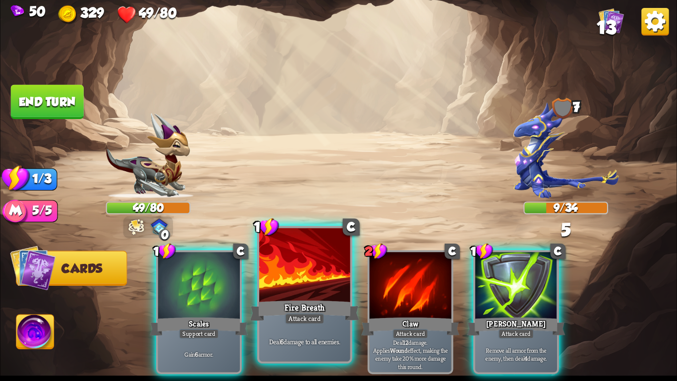
click at [289, 301] on div "Fire Breath" at bounding box center [304, 310] width 109 height 24
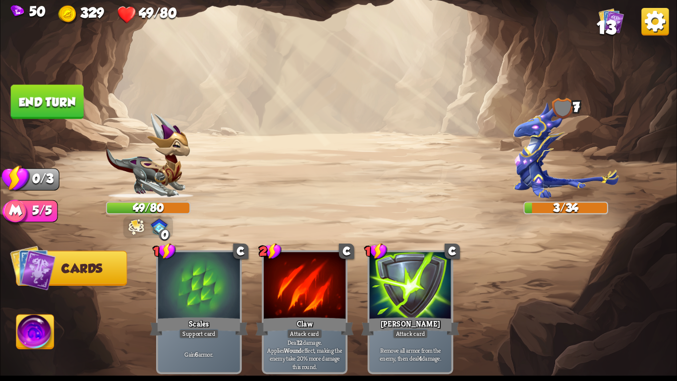
click at [49, 111] on button "End turn" at bounding box center [47, 102] width 73 height 34
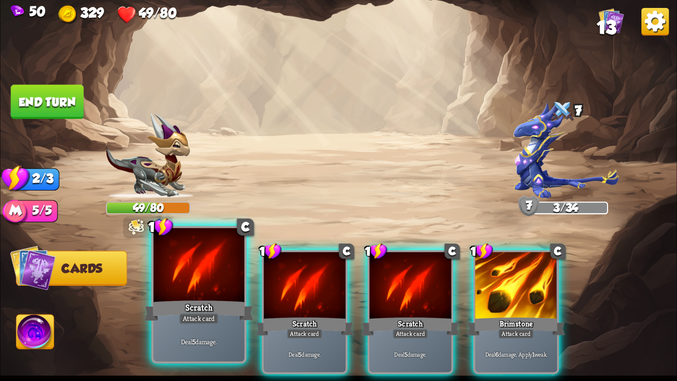
click at [178, 257] on div at bounding box center [199, 266] width 91 height 77
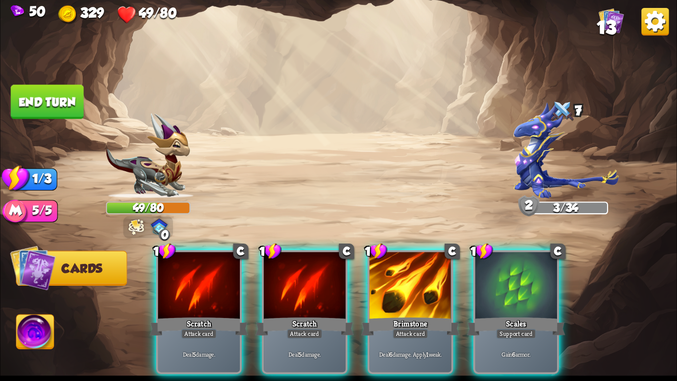
click at [178, 257] on div at bounding box center [199, 286] width 82 height 69
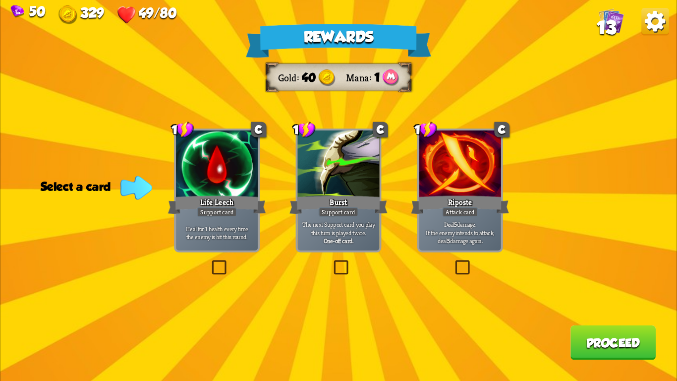
click at [218, 190] on div at bounding box center [217, 164] width 82 height 69
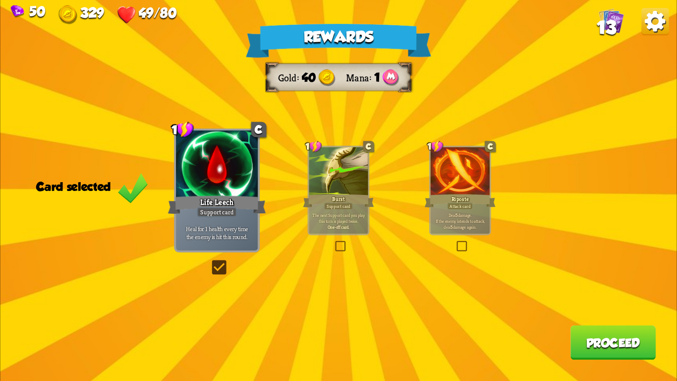
click at [574, 337] on button "Proceed" at bounding box center [613, 342] width 85 height 34
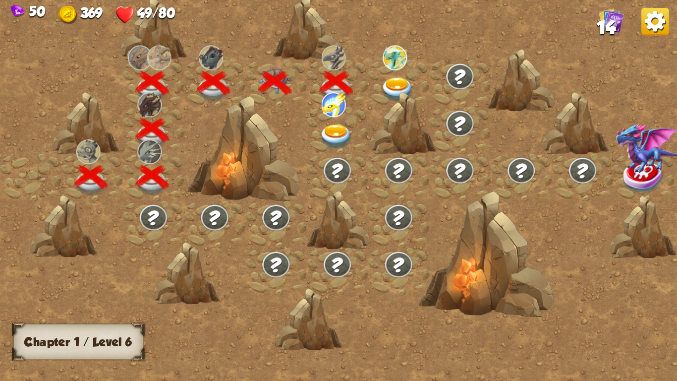
click at [330, 129] on img at bounding box center [337, 136] width 34 height 25
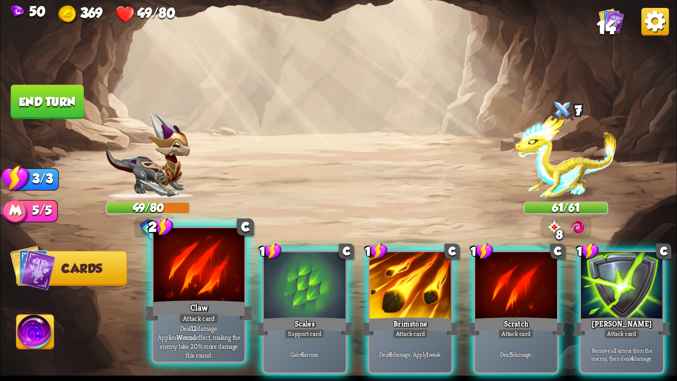
click at [221, 319] on div "Claw" at bounding box center [198, 310] width 109 height 24
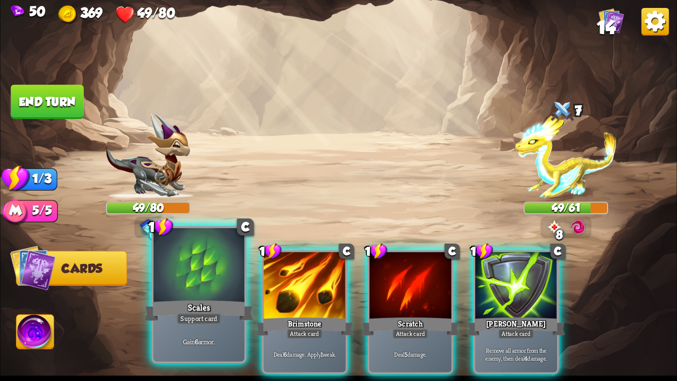
click at [196, 319] on div "Support card" at bounding box center [199, 318] width 45 height 11
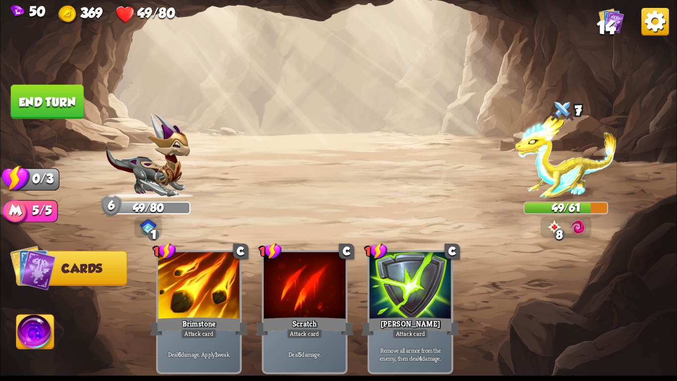
click at [58, 257] on button "Cards" at bounding box center [71, 268] width 111 height 35
click at [40, 94] on button "End turn" at bounding box center [47, 102] width 73 height 34
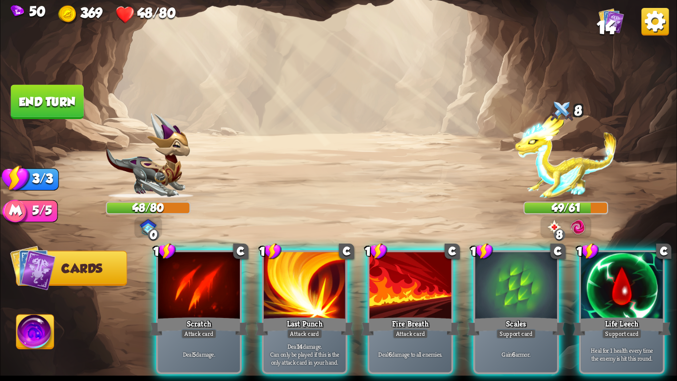
click at [31, 330] on img at bounding box center [35, 334] width 38 height 38
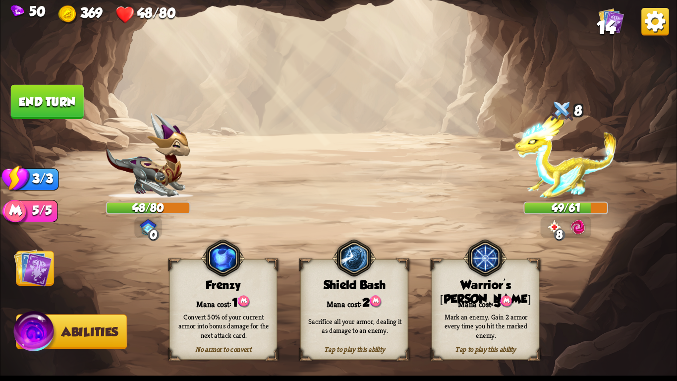
click at [489, 321] on div "Mark an enemy. Gain 2 armor every time you hit the marked enemy." at bounding box center [485, 325] width 97 height 27
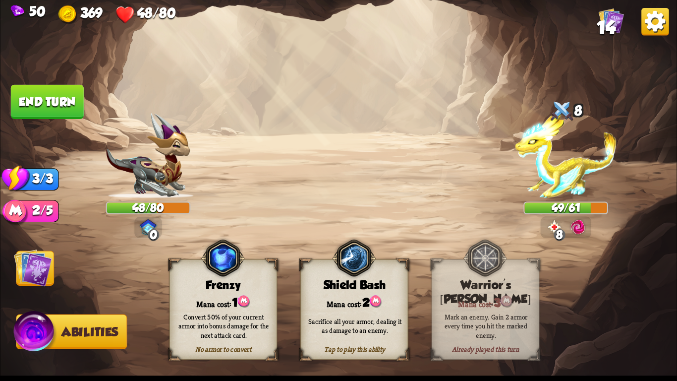
click at [56, 337] on img at bounding box center [35, 334] width 45 height 46
click at [40, 273] on img at bounding box center [33, 267] width 38 height 38
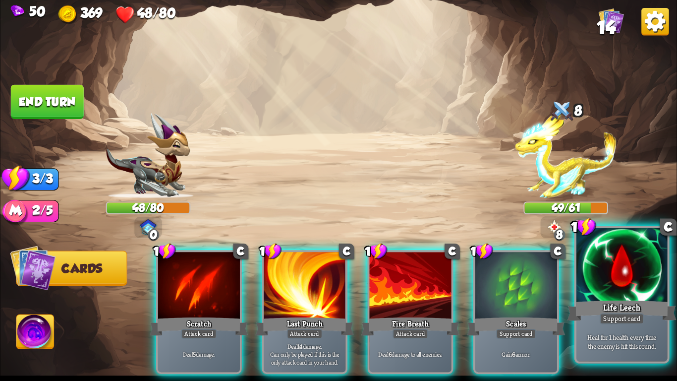
click at [602, 253] on div at bounding box center [622, 266] width 91 height 77
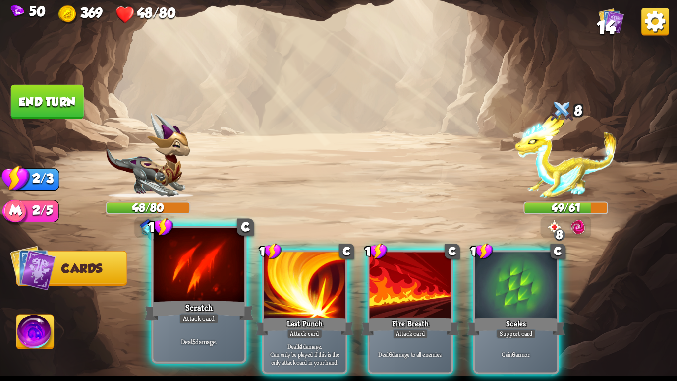
click at [219, 300] on div "Scratch" at bounding box center [198, 310] width 109 height 24
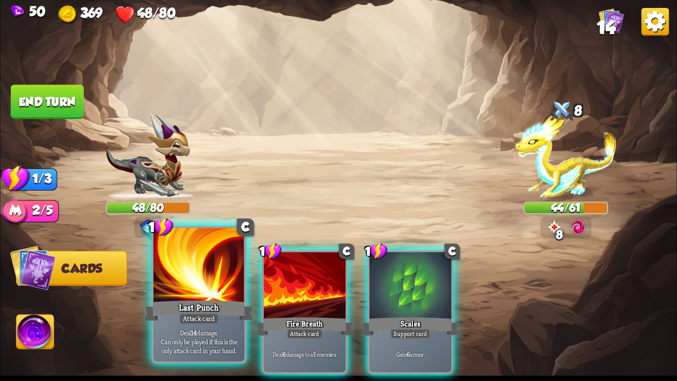
click at [219, 306] on div "Last Punch" at bounding box center [198, 310] width 109 height 24
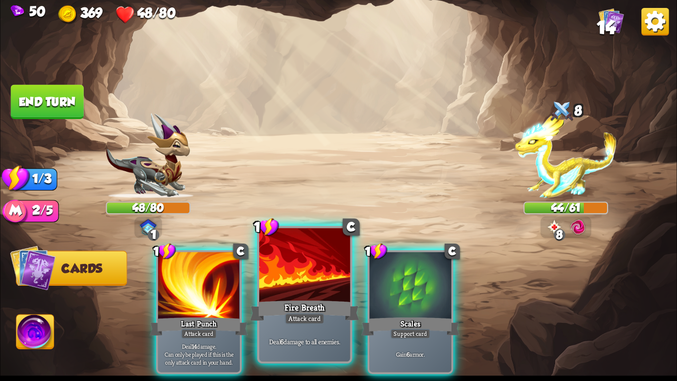
click at [304, 306] on div "Fire Breath" at bounding box center [304, 310] width 109 height 24
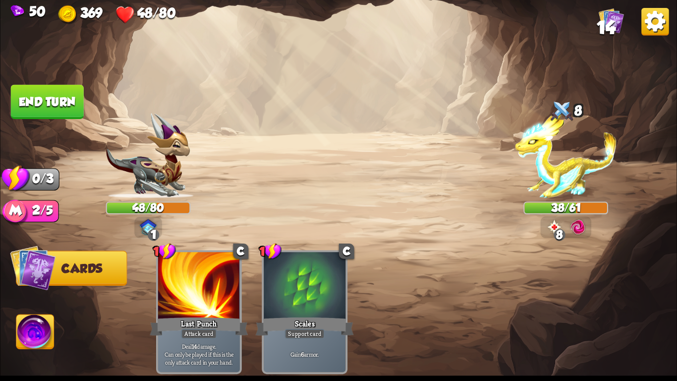
click at [22, 90] on button "End turn" at bounding box center [47, 102] width 73 height 34
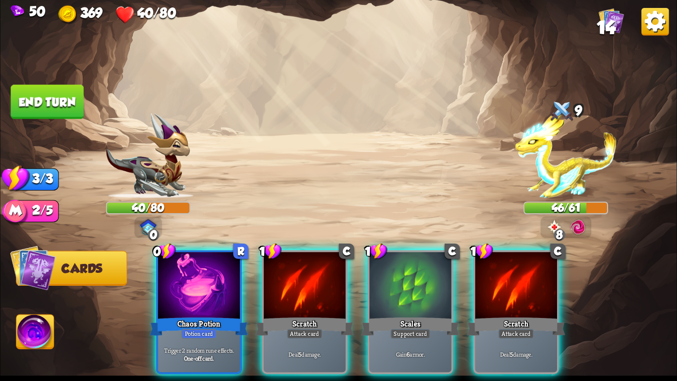
click at [22, 90] on button "End turn" at bounding box center [47, 102] width 73 height 34
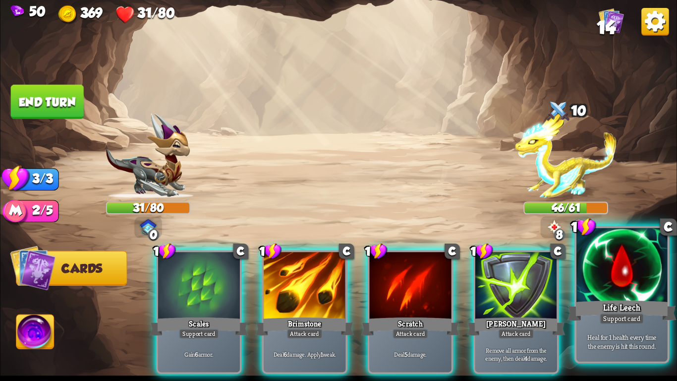
click at [646, 278] on div at bounding box center [622, 266] width 91 height 77
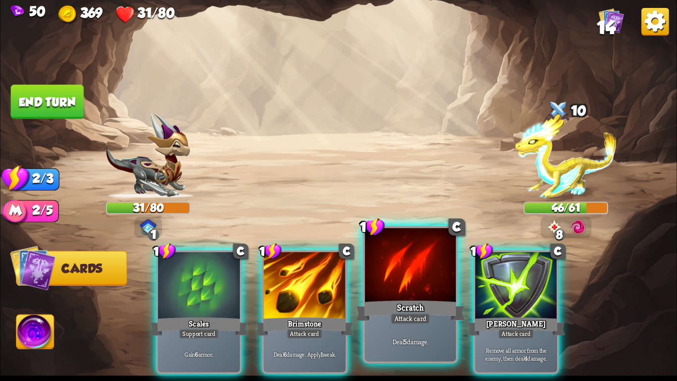
click at [453, 308] on div "Scratch" at bounding box center [410, 310] width 109 height 24
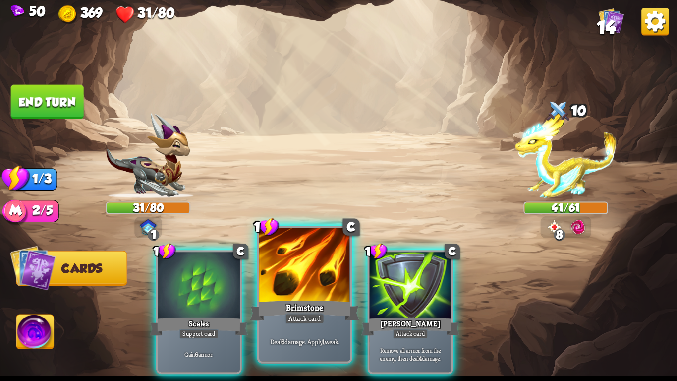
click at [292, 318] on div "Attack card" at bounding box center [305, 318] width 40 height 11
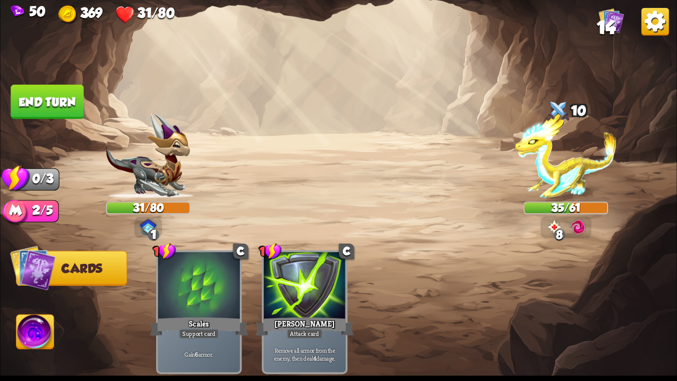
click at [43, 106] on button "End turn" at bounding box center [47, 102] width 73 height 34
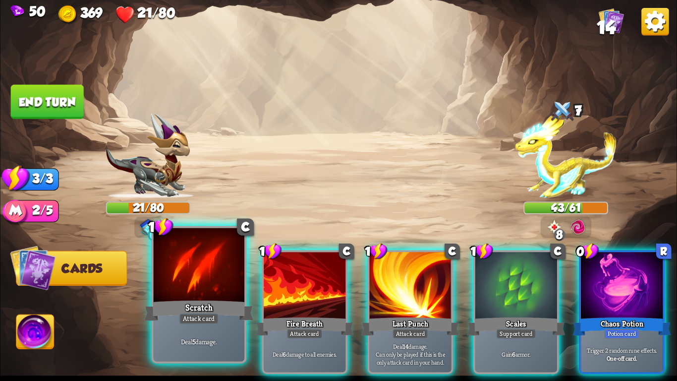
click at [204, 272] on div at bounding box center [199, 266] width 91 height 77
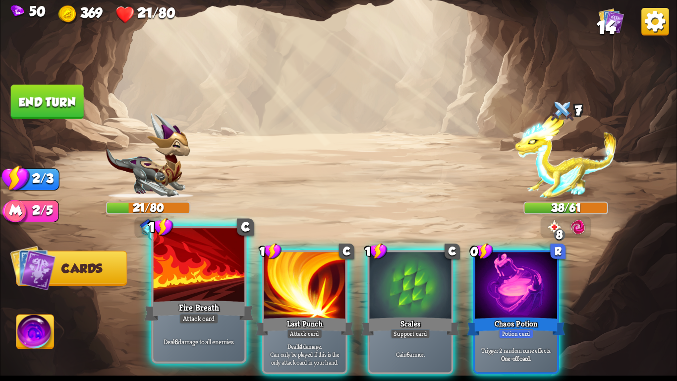
click at [212, 277] on div at bounding box center [199, 266] width 91 height 77
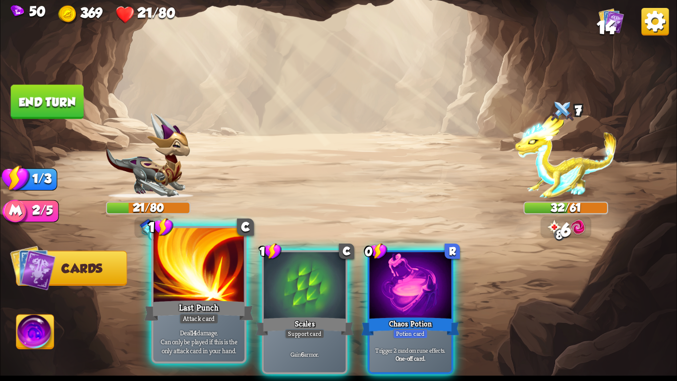
click at [199, 274] on div at bounding box center [199, 266] width 91 height 77
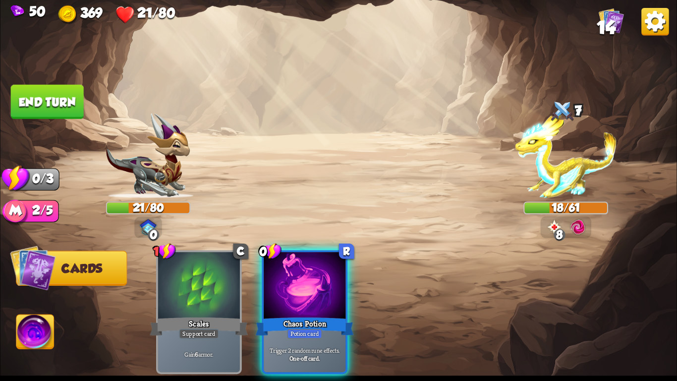
click at [50, 104] on button "End turn" at bounding box center [47, 102] width 73 height 34
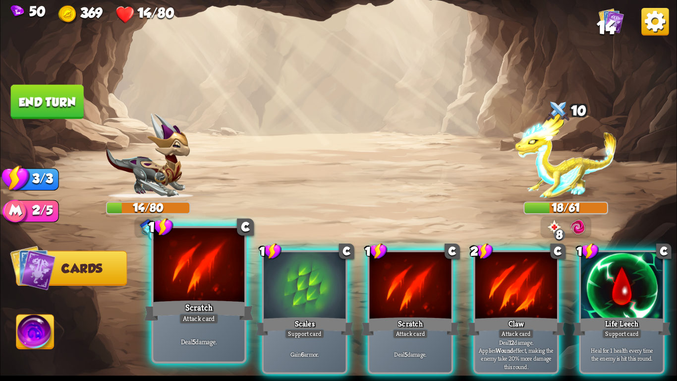
click at [186, 269] on div at bounding box center [199, 266] width 91 height 77
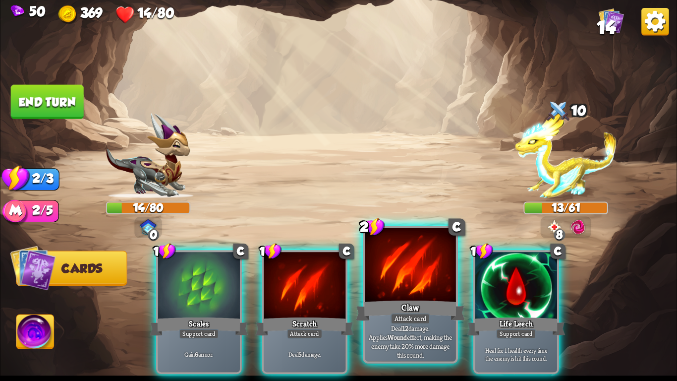
click at [389, 283] on div at bounding box center [410, 266] width 91 height 77
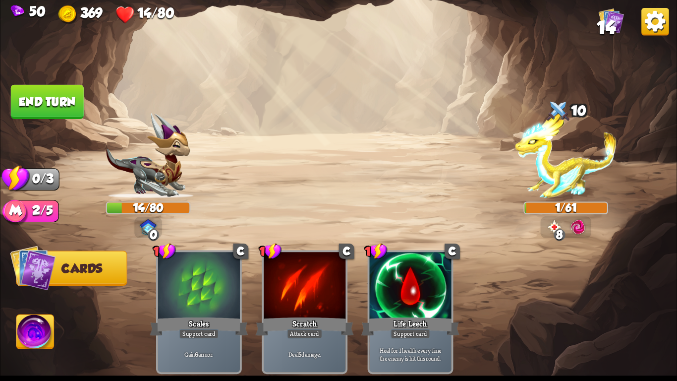
click at [48, 95] on button "End turn" at bounding box center [47, 102] width 73 height 34
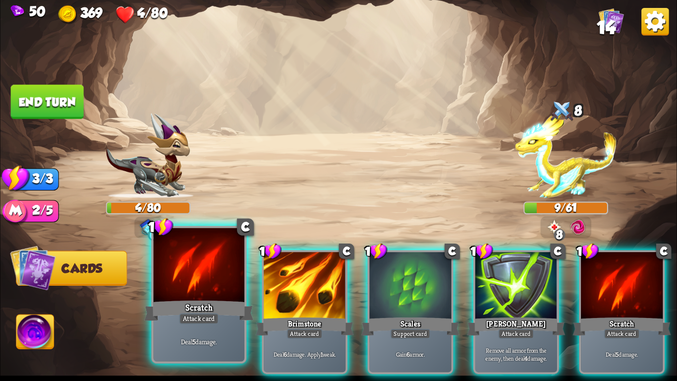
click at [203, 261] on div at bounding box center [199, 266] width 91 height 77
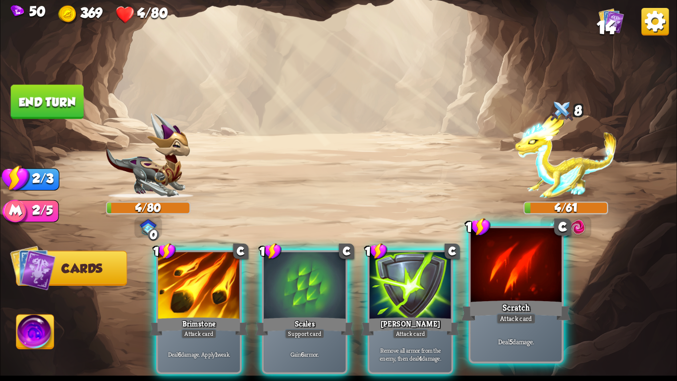
click at [505, 309] on div "Scratch" at bounding box center [516, 310] width 109 height 24
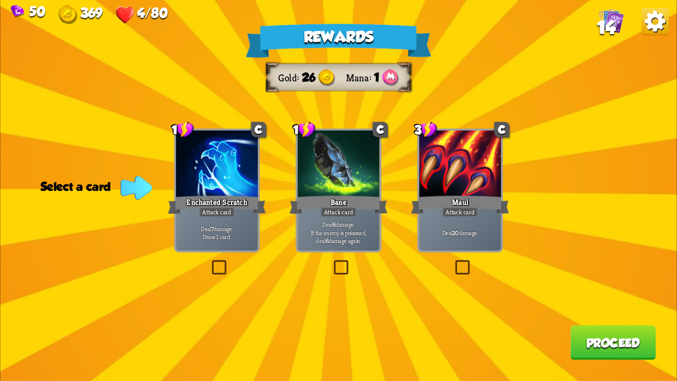
click at [459, 215] on div "Attack card" at bounding box center [460, 212] width 36 height 10
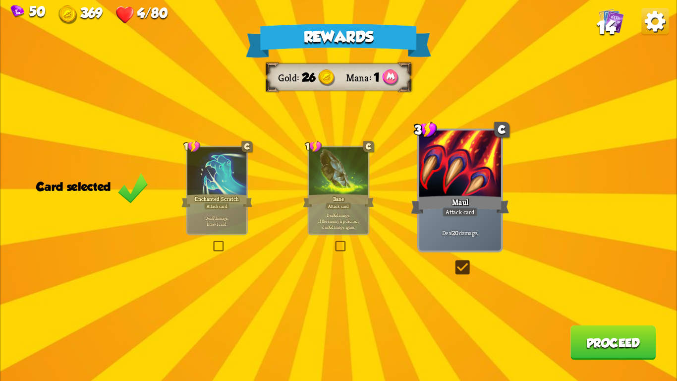
click at [600, 339] on button "Proceed" at bounding box center [613, 342] width 85 height 34
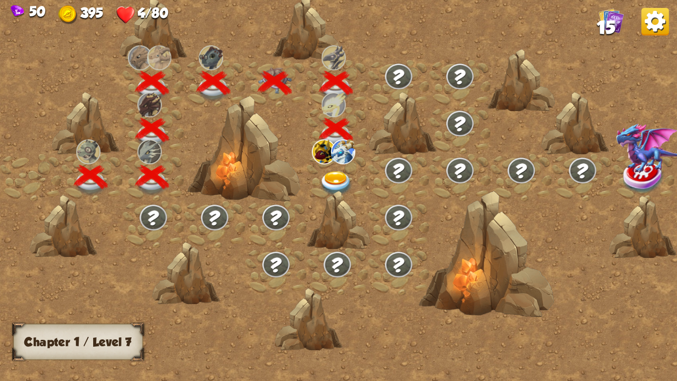
click at [330, 174] on img at bounding box center [337, 183] width 34 height 25
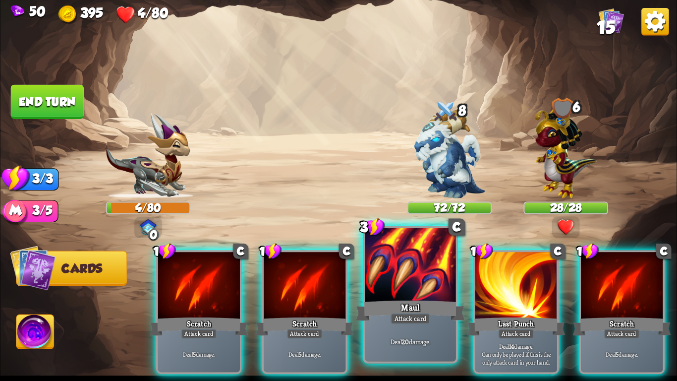
click at [419, 288] on div at bounding box center [410, 266] width 91 height 77
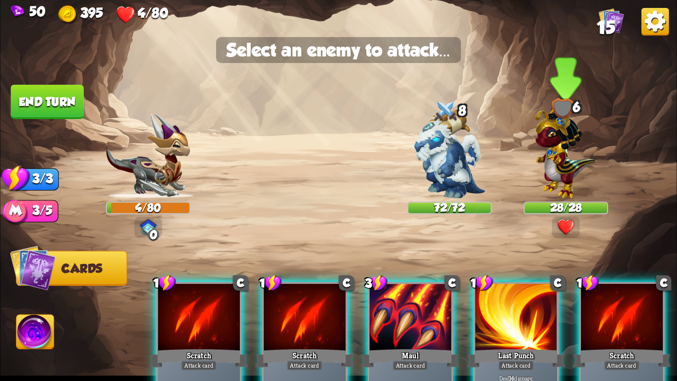
click at [556, 159] on img at bounding box center [566, 150] width 62 height 96
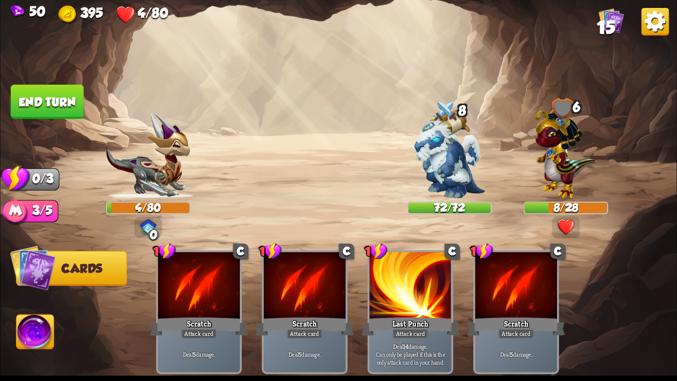
click at [41, 100] on button "End turn" at bounding box center [47, 102] width 73 height 34
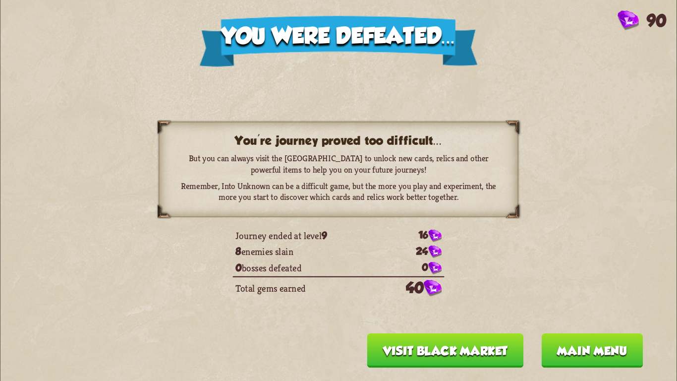
click at [440, 355] on button "Visit Black Market" at bounding box center [445, 350] width 157 height 34
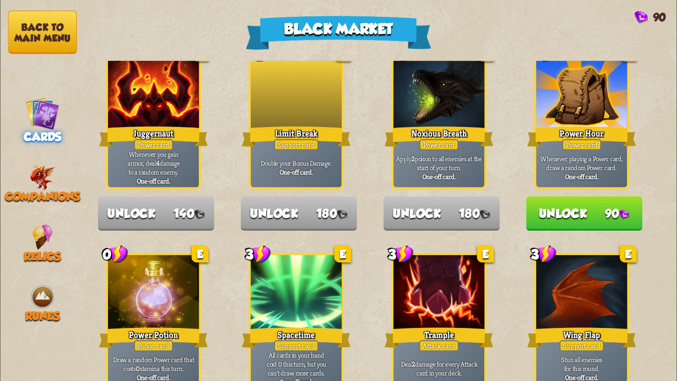
scroll to position [1031, 0]
